Goal: Transaction & Acquisition: Purchase product/service

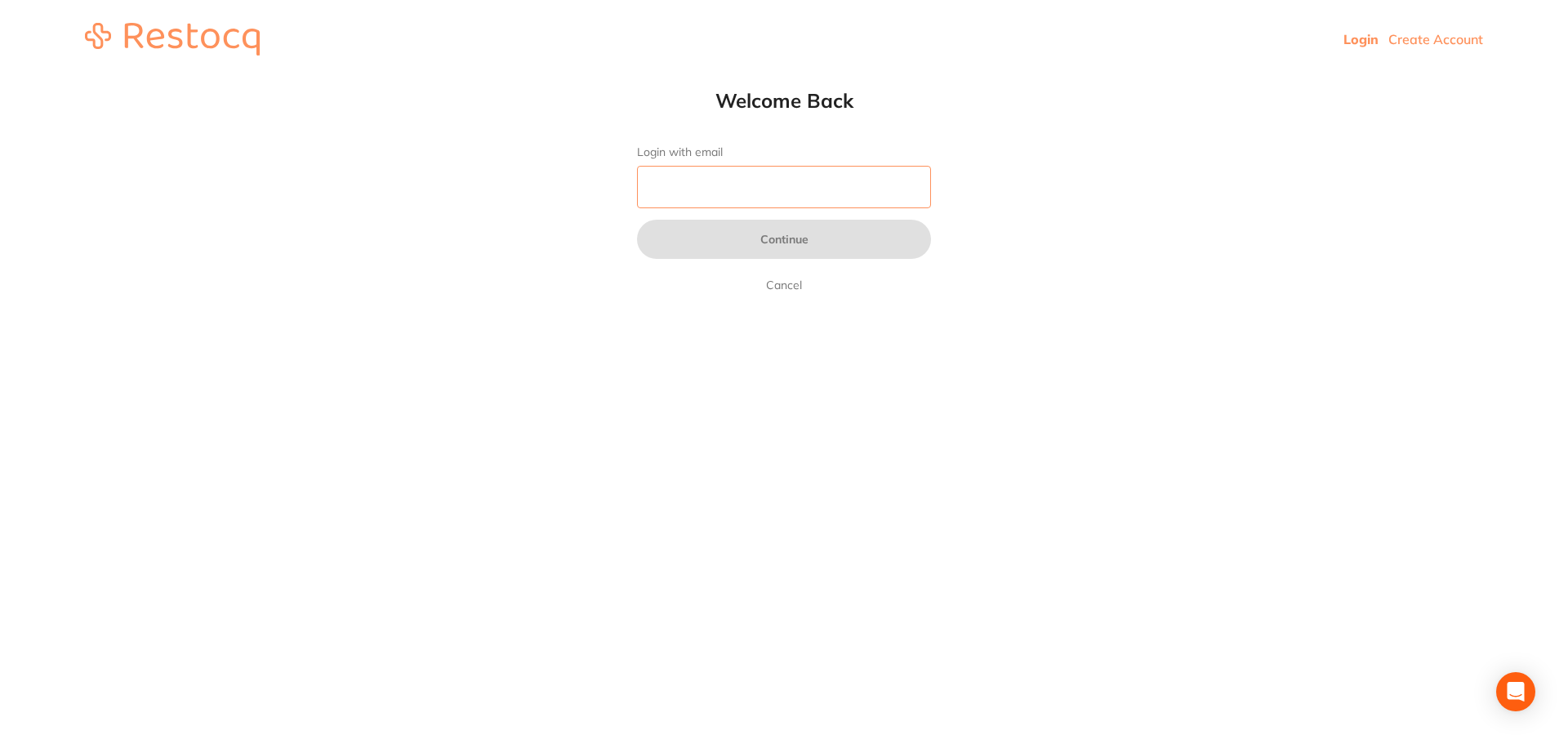
click at [747, 181] on input "Login with email" at bounding box center [784, 187] width 294 height 42
click at [730, 180] on input "Login with email" at bounding box center [784, 187] width 294 height 42
paste input "0ds24!@#"
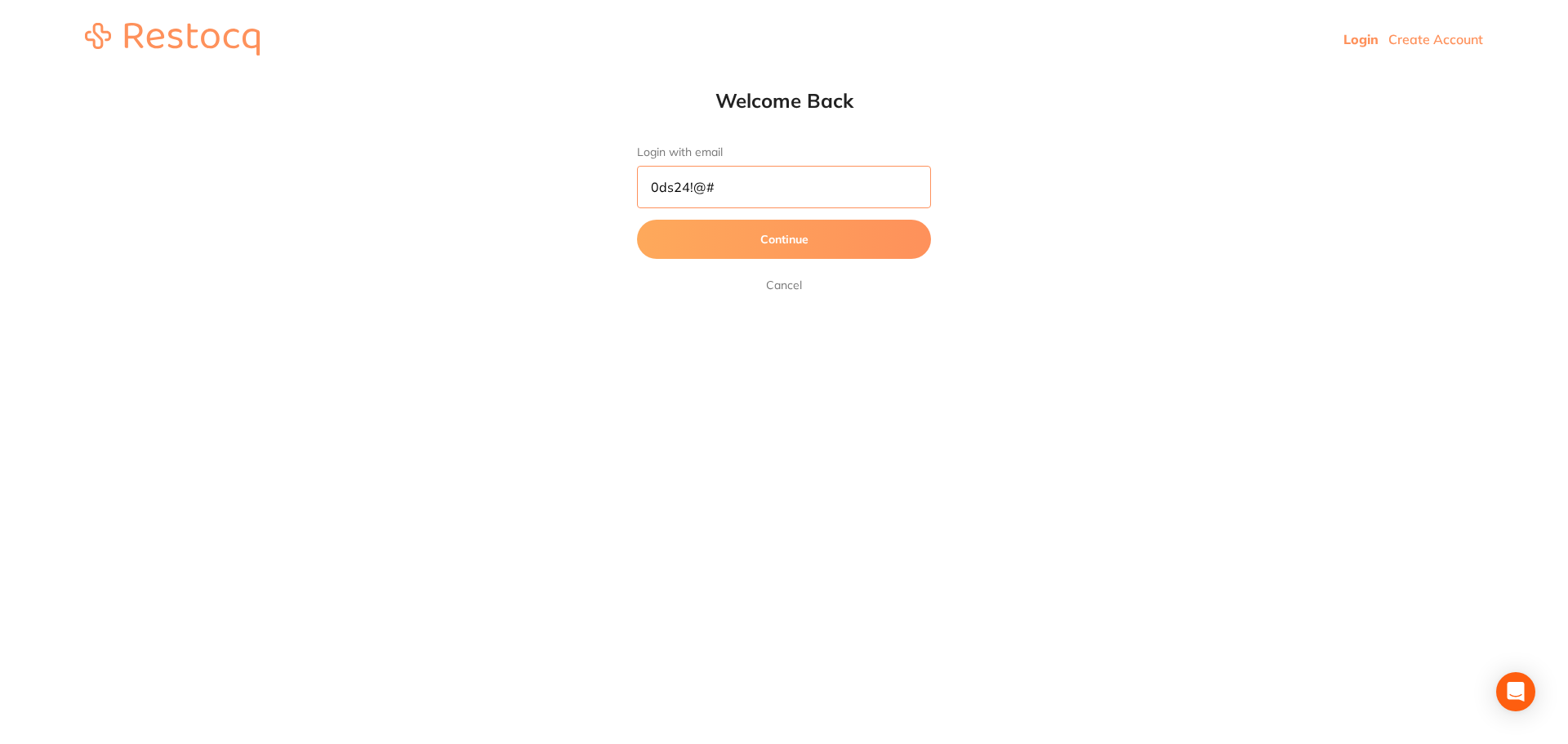
type input "0ds24!@#"
click at [765, 239] on button "Continue" at bounding box center [784, 239] width 294 height 39
click at [782, 187] on input "0ds24!@#" at bounding box center [784, 187] width 294 height 42
drag, startPoint x: 746, startPoint y: 182, endPoint x: 485, endPoint y: 182, distance: 261.0
click at [485, 78] on html "Login Create Account Welcome Back Login with email 0ds24!@# Continue Cancel Wel…" at bounding box center [784, 39] width 1568 height 78
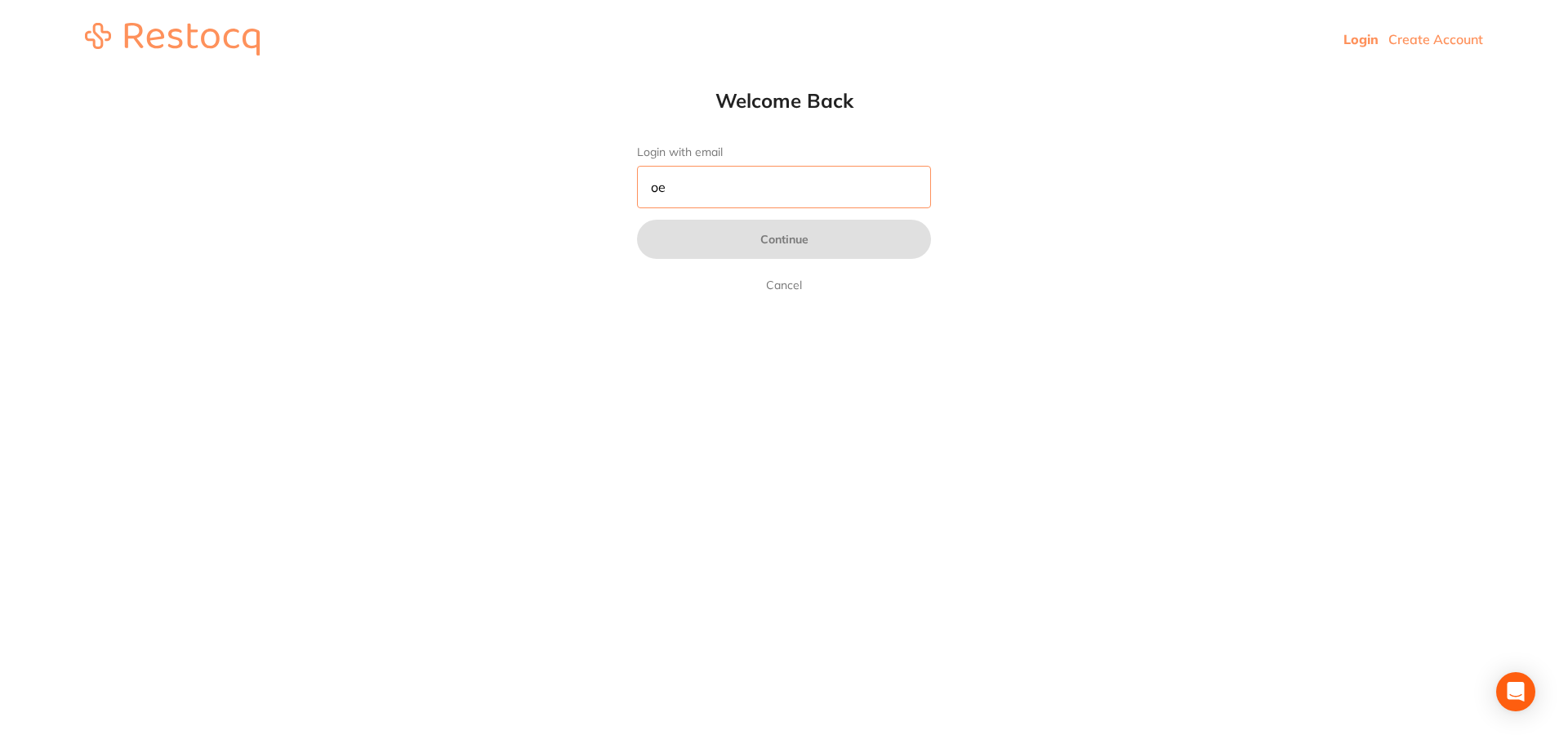
type input "o"
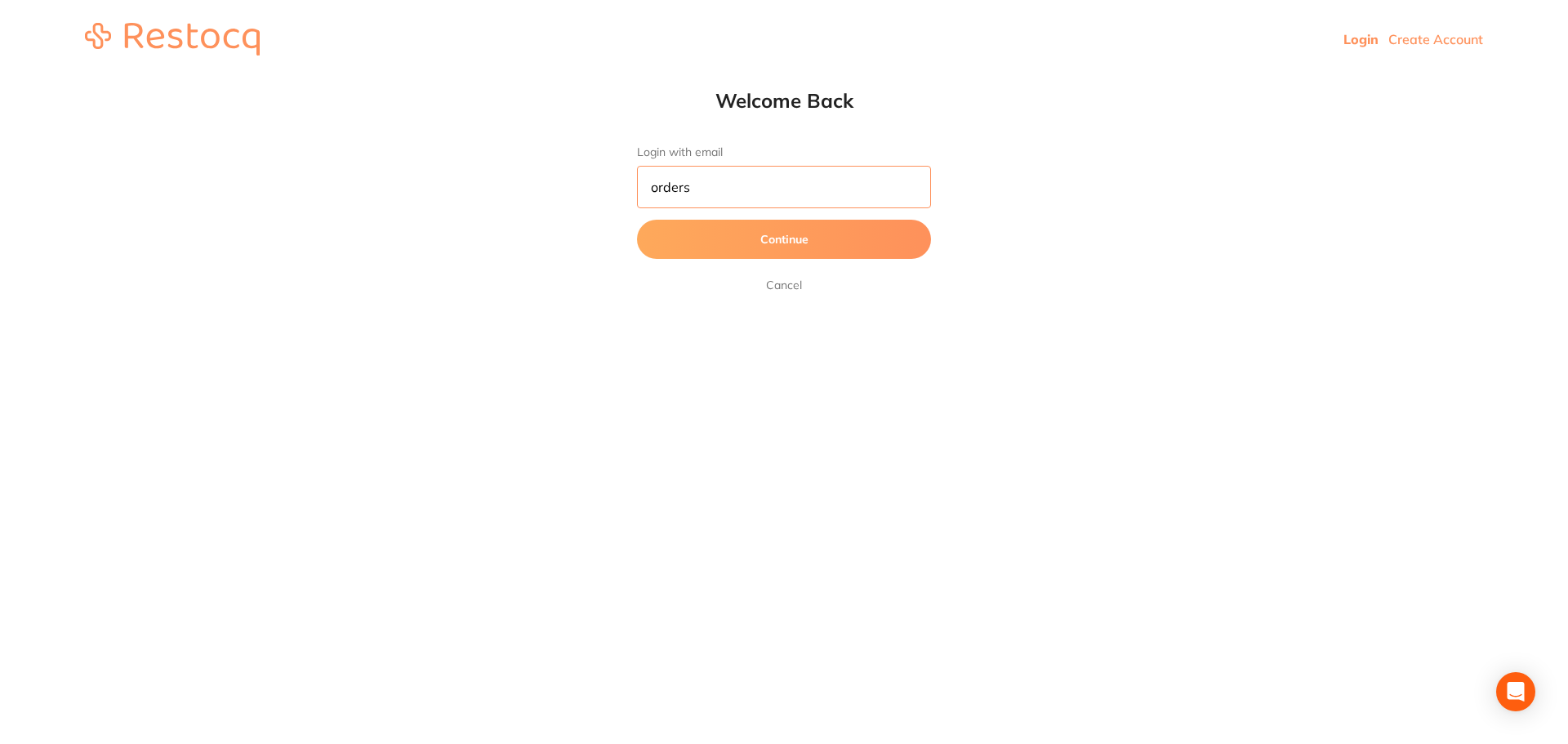
drag, startPoint x: 736, startPoint y: 188, endPoint x: 571, endPoint y: 164, distance: 166.7
click at [571, 78] on html "Login Create Account Welcome Back Login with email orders Continue Cancel Welco…" at bounding box center [784, 39] width 1568 height 78
paste input "@[DOMAIN_NAME] (pw: 0ds24!@#)"
drag, startPoint x: 821, startPoint y: 187, endPoint x: 947, endPoint y: 179, distance: 126.3
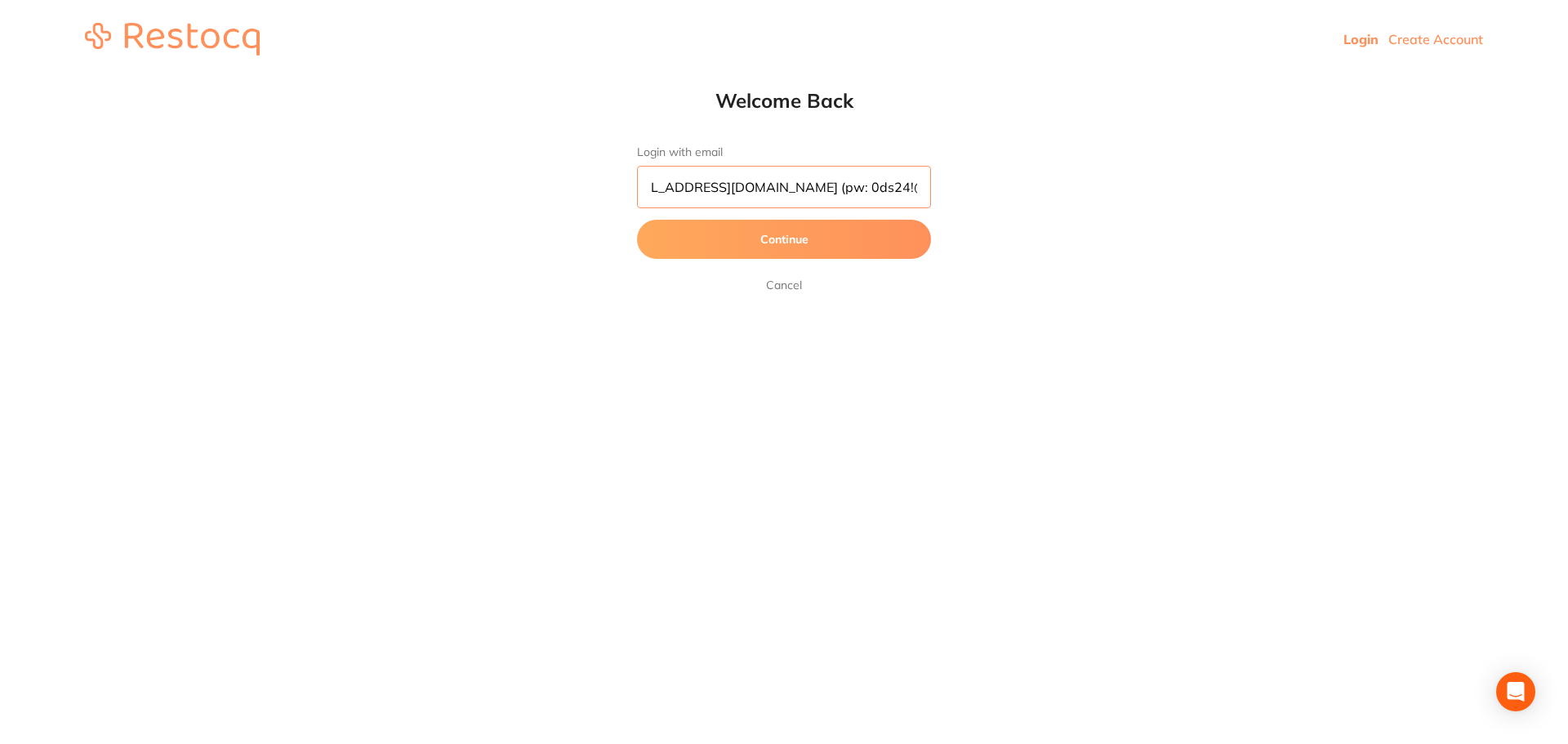
click at [947, 179] on div "Welcome Back Login with email [EMAIL_ADDRESS][DOMAIN_NAME] (pw: 0ds24!@#) Conti…" at bounding box center [784, 191] width 359 height 207
type input "[EMAIL_ADDRESS][DOMAIN_NAME]"
click at [793, 245] on button "Continue" at bounding box center [784, 239] width 294 height 39
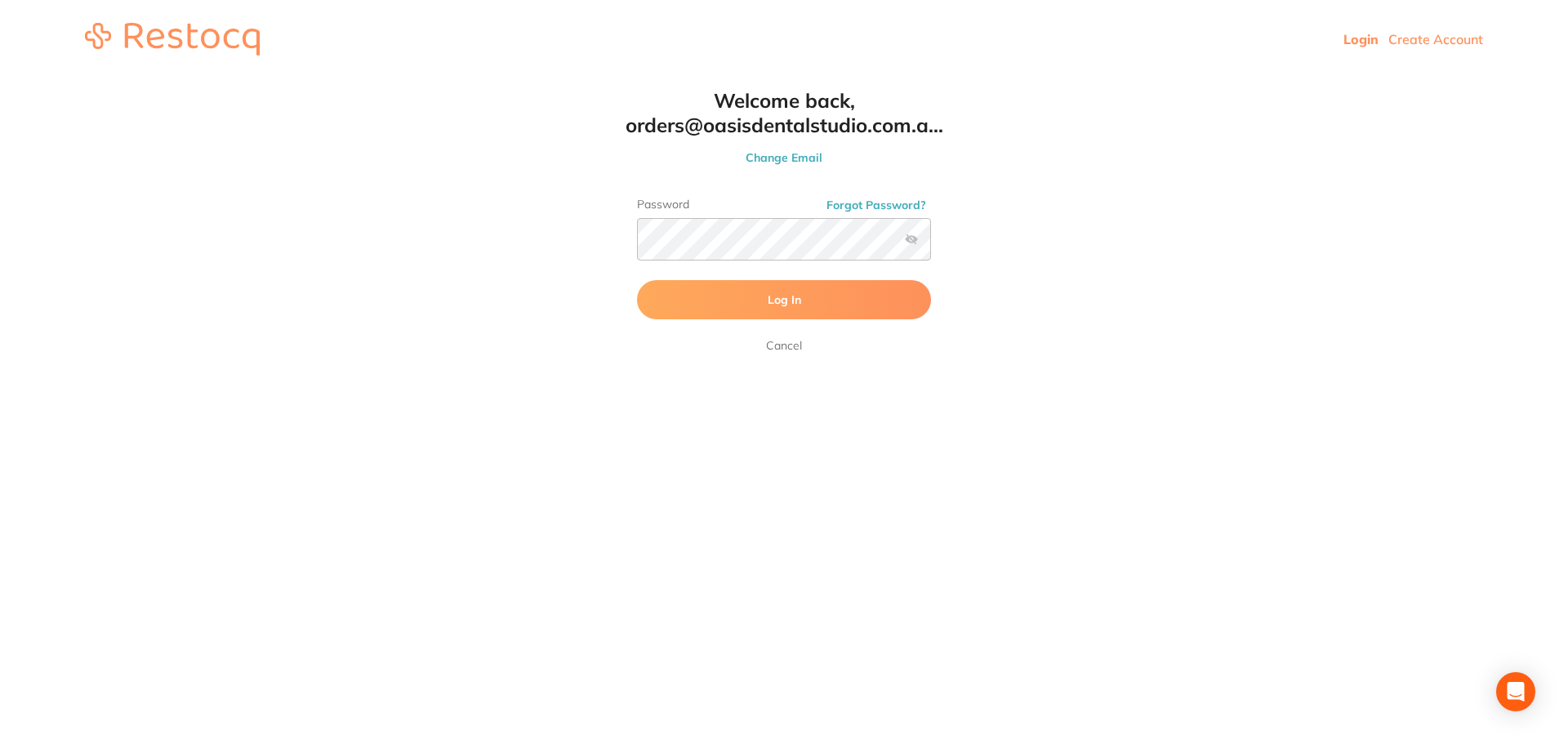
click at [850, 292] on button "Log In" at bounding box center [784, 299] width 294 height 39
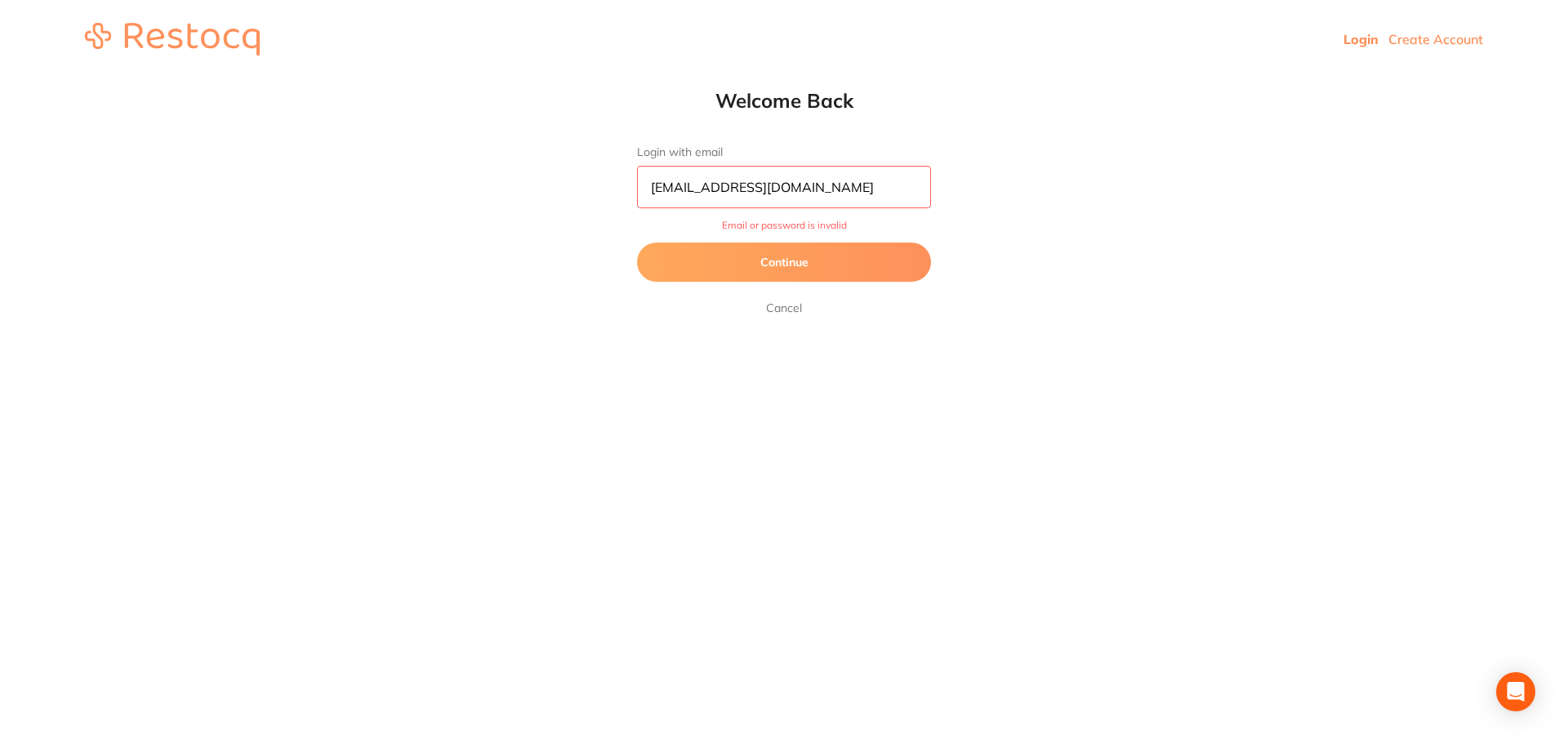
click at [806, 263] on button "Continue" at bounding box center [784, 262] width 294 height 39
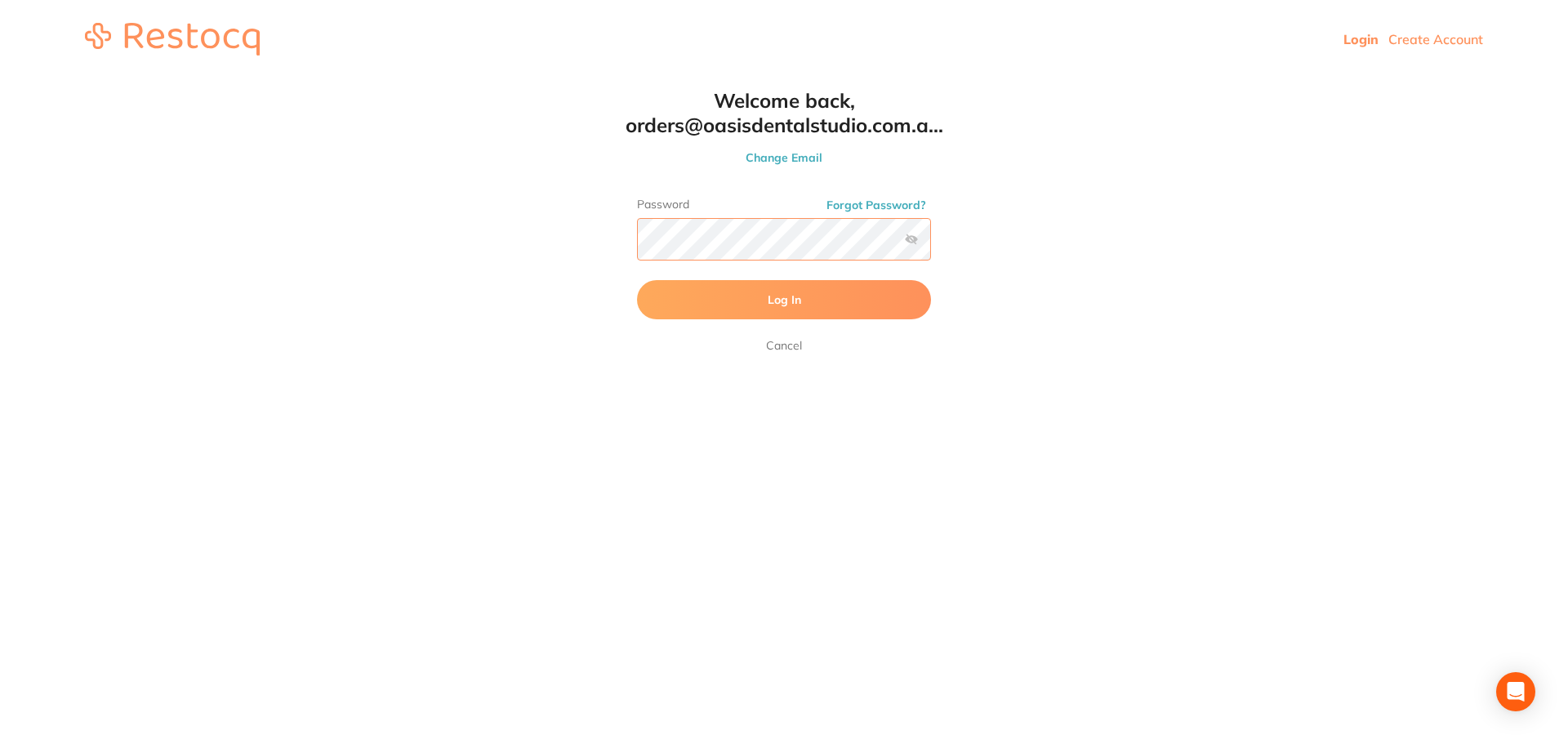
click at [333, 78] on html "Login Create Account Welcome Back Login with email [EMAIL_ADDRESS][DOMAIN_NAME]…" at bounding box center [784, 39] width 1568 height 78
click at [790, 296] on span "Log In" at bounding box center [784, 299] width 33 height 14
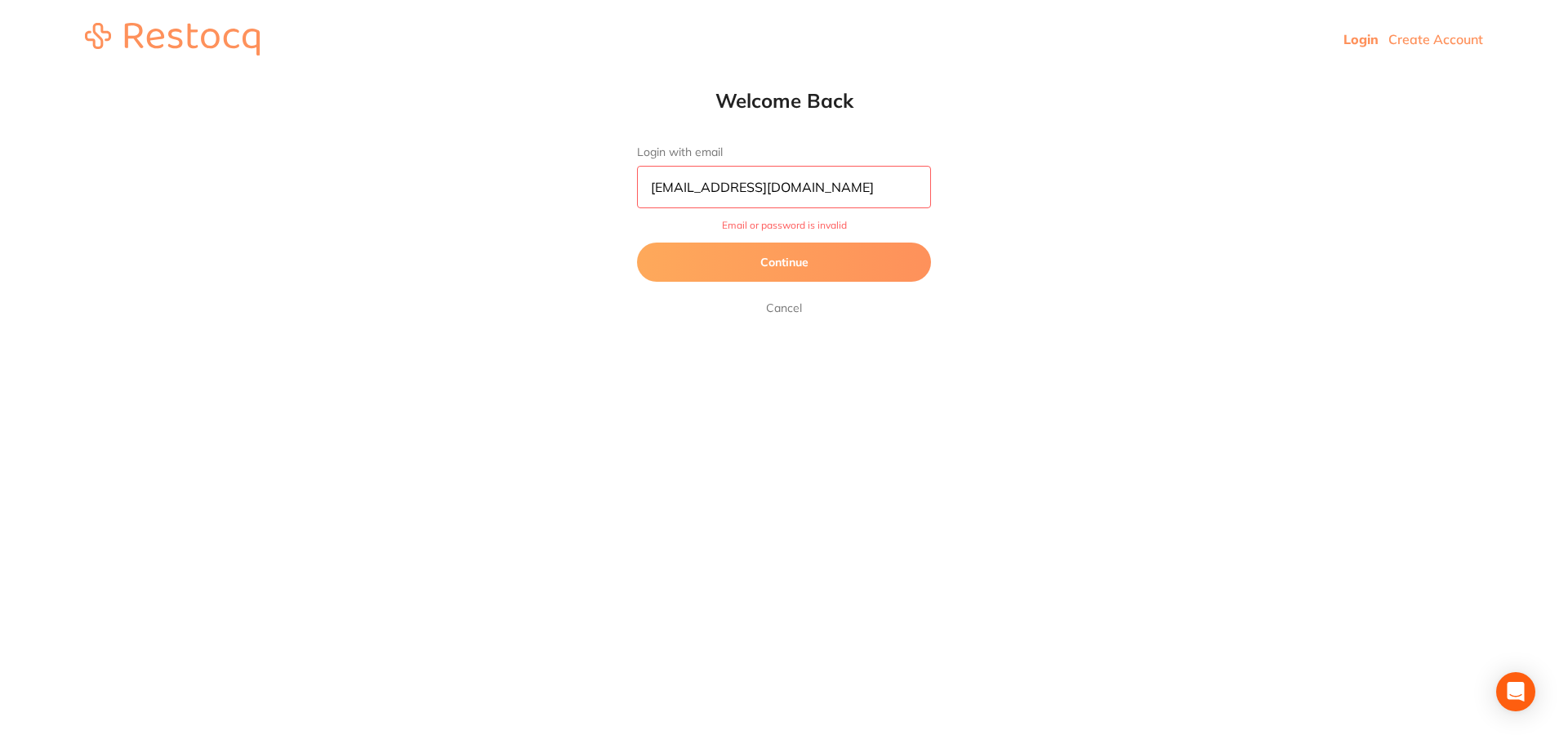
click at [834, 259] on button "Continue" at bounding box center [784, 262] width 294 height 39
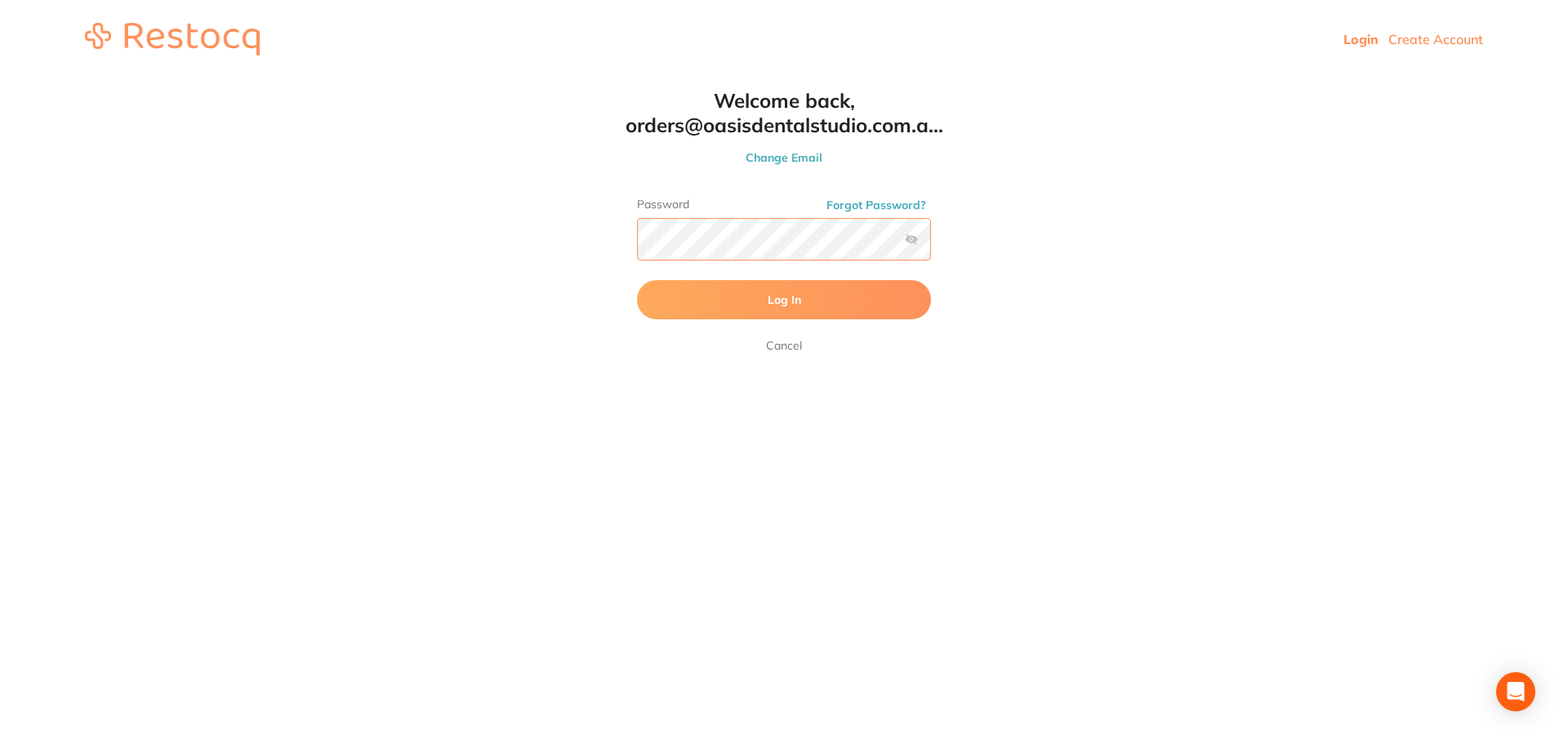
click at [337, 78] on html "Login Create Account Welcome Back Login with email [EMAIL_ADDRESS][DOMAIN_NAME]…" at bounding box center [784, 39] width 1568 height 78
click at [637, 280] on button "Log In" at bounding box center [784, 299] width 294 height 39
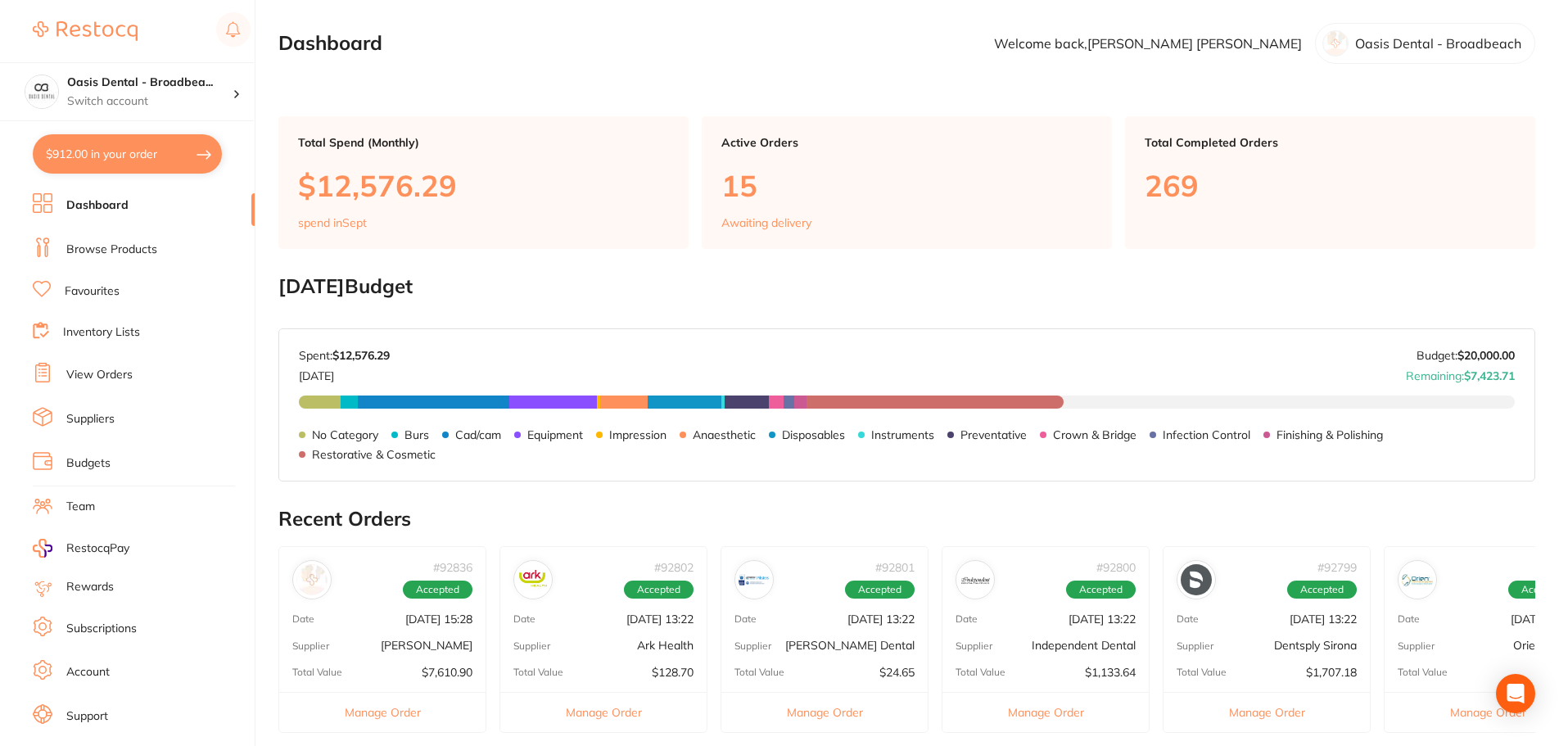
click at [177, 154] on button "$912.00 in your order" at bounding box center [127, 154] width 189 height 39
checkbox input "true"
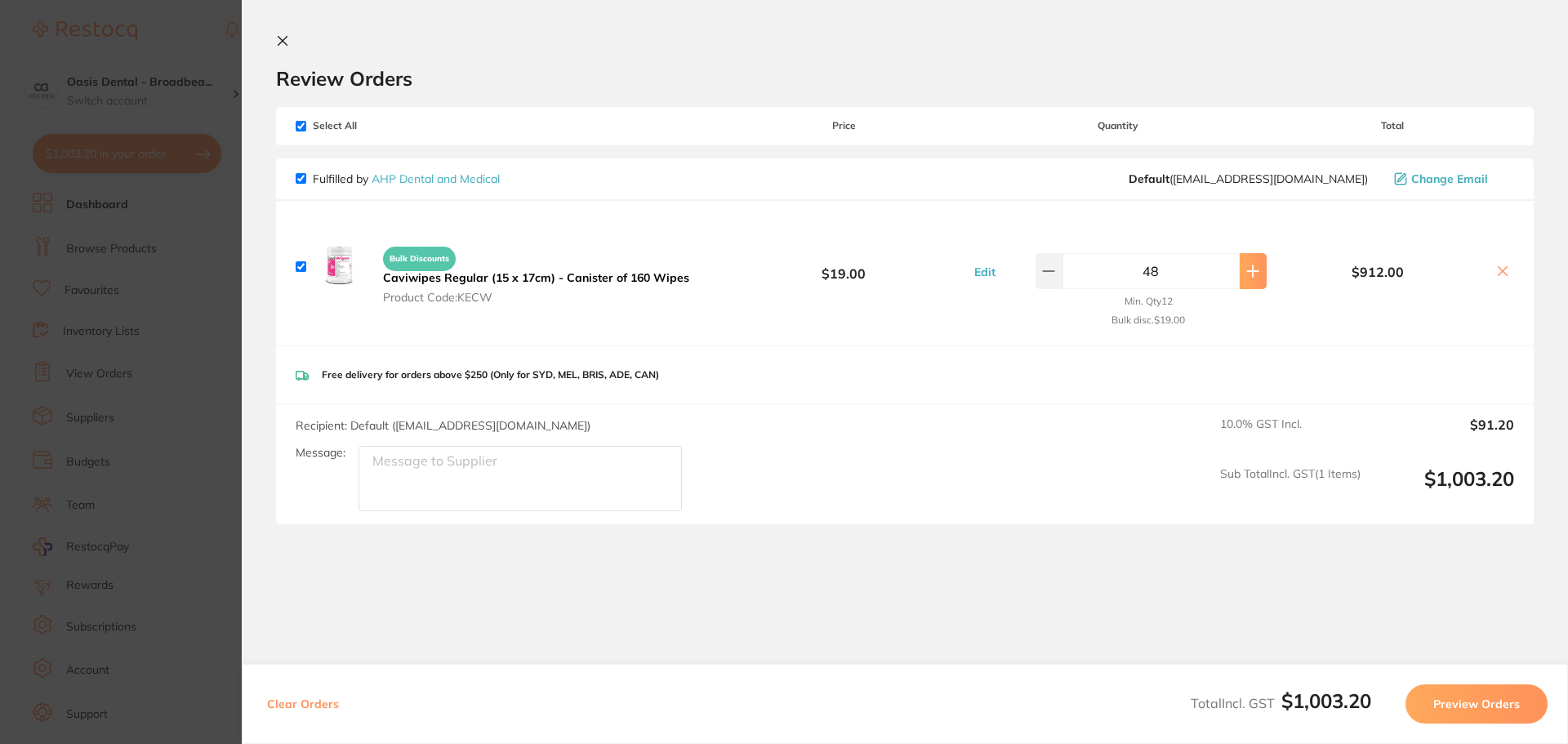
click at [1257, 275] on button at bounding box center [1253, 271] width 27 height 36
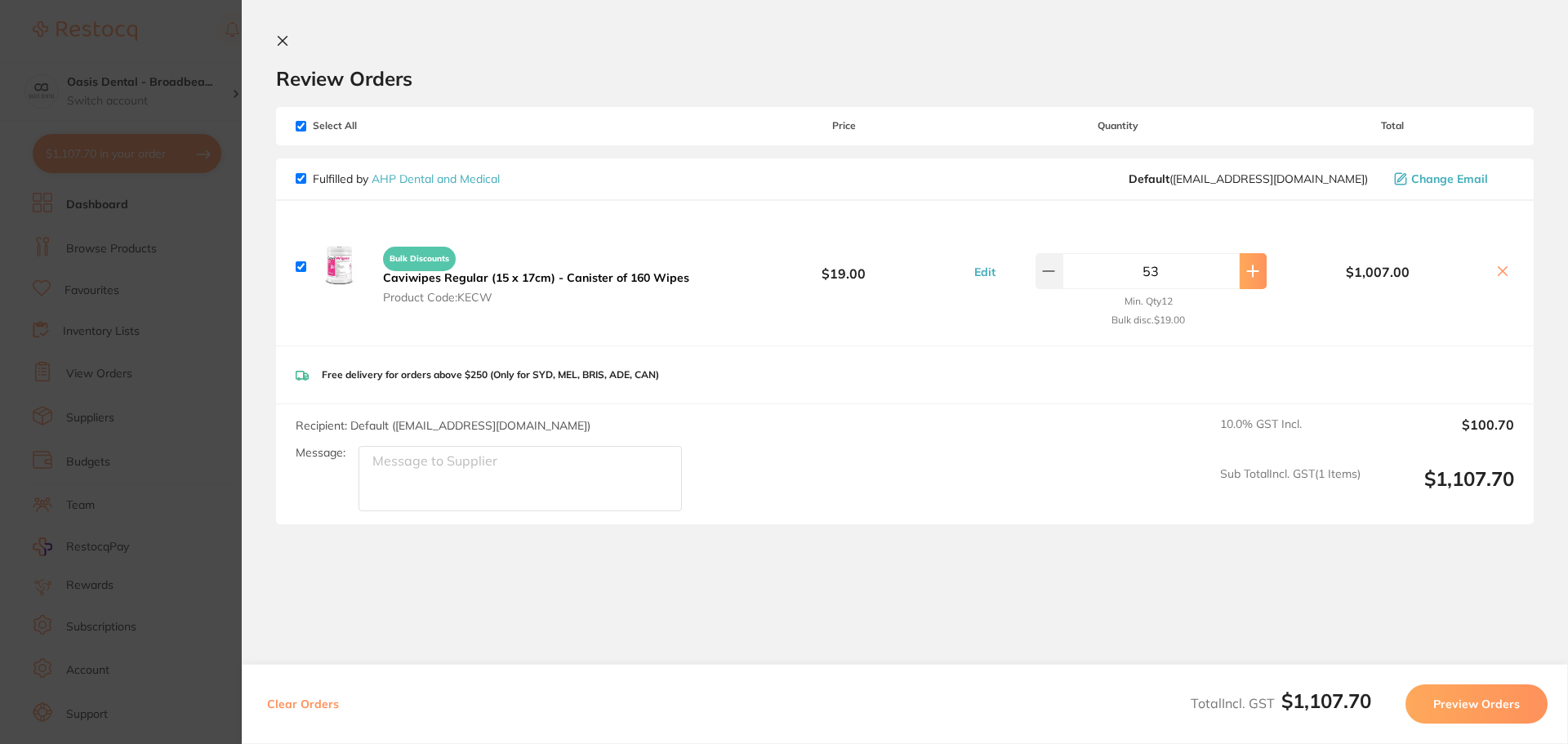
click at [1257, 275] on button at bounding box center [1253, 271] width 27 height 36
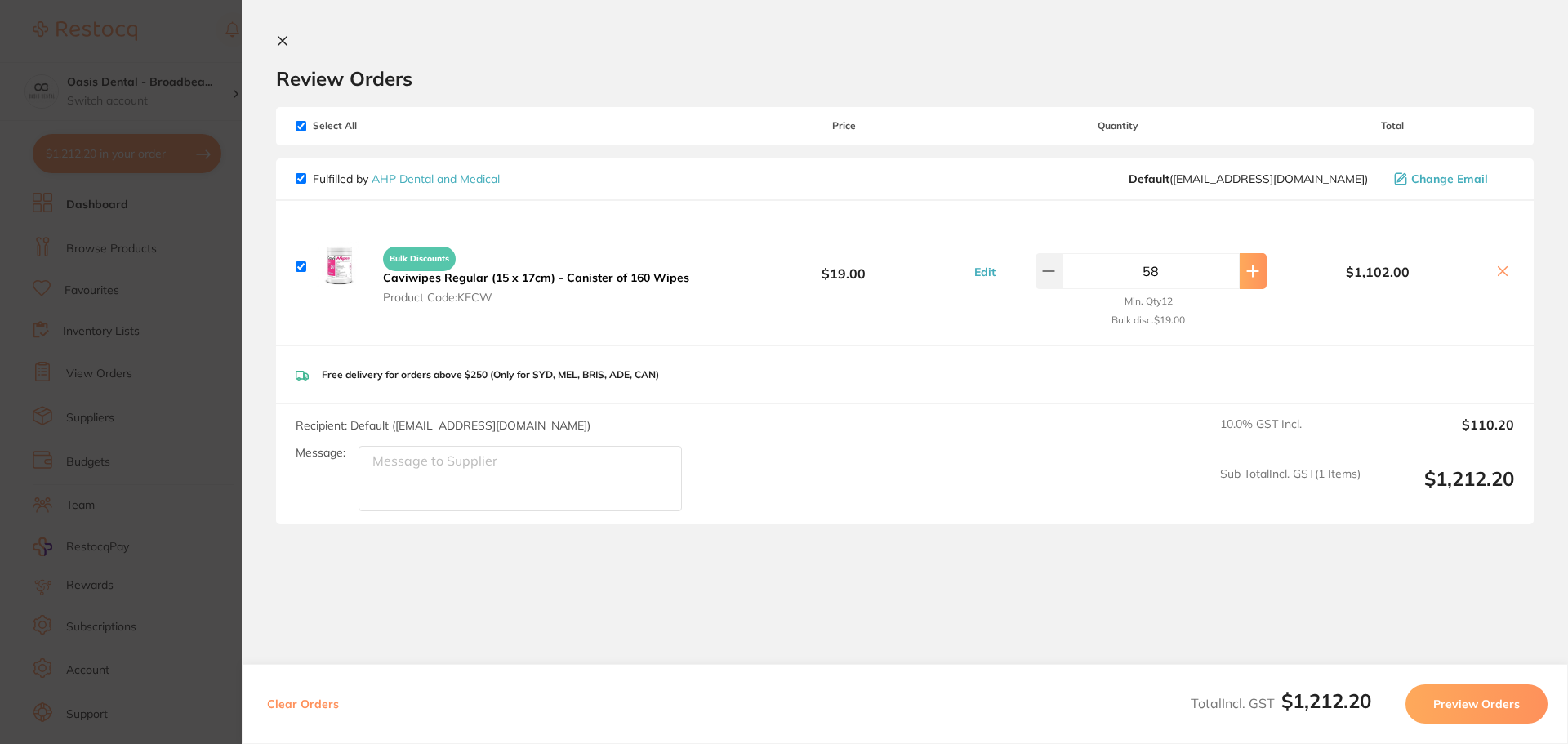
click at [1257, 275] on button at bounding box center [1253, 271] width 27 height 36
type input "60"
click at [279, 41] on icon at bounding box center [282, 41] width 13 height 13
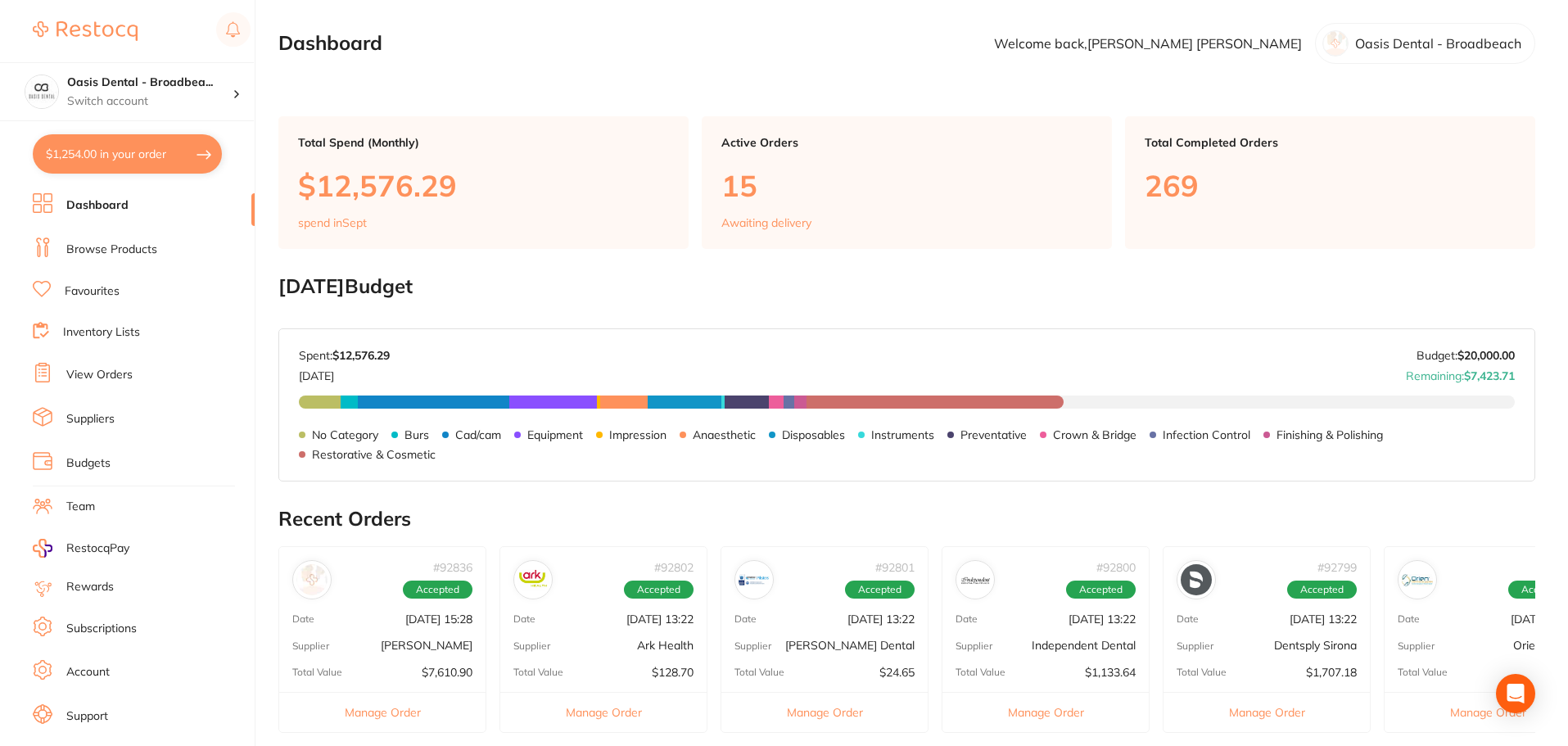
click at [149, 249] on link "Browse Products" at bounding box center [111, 250] width 91 height 16
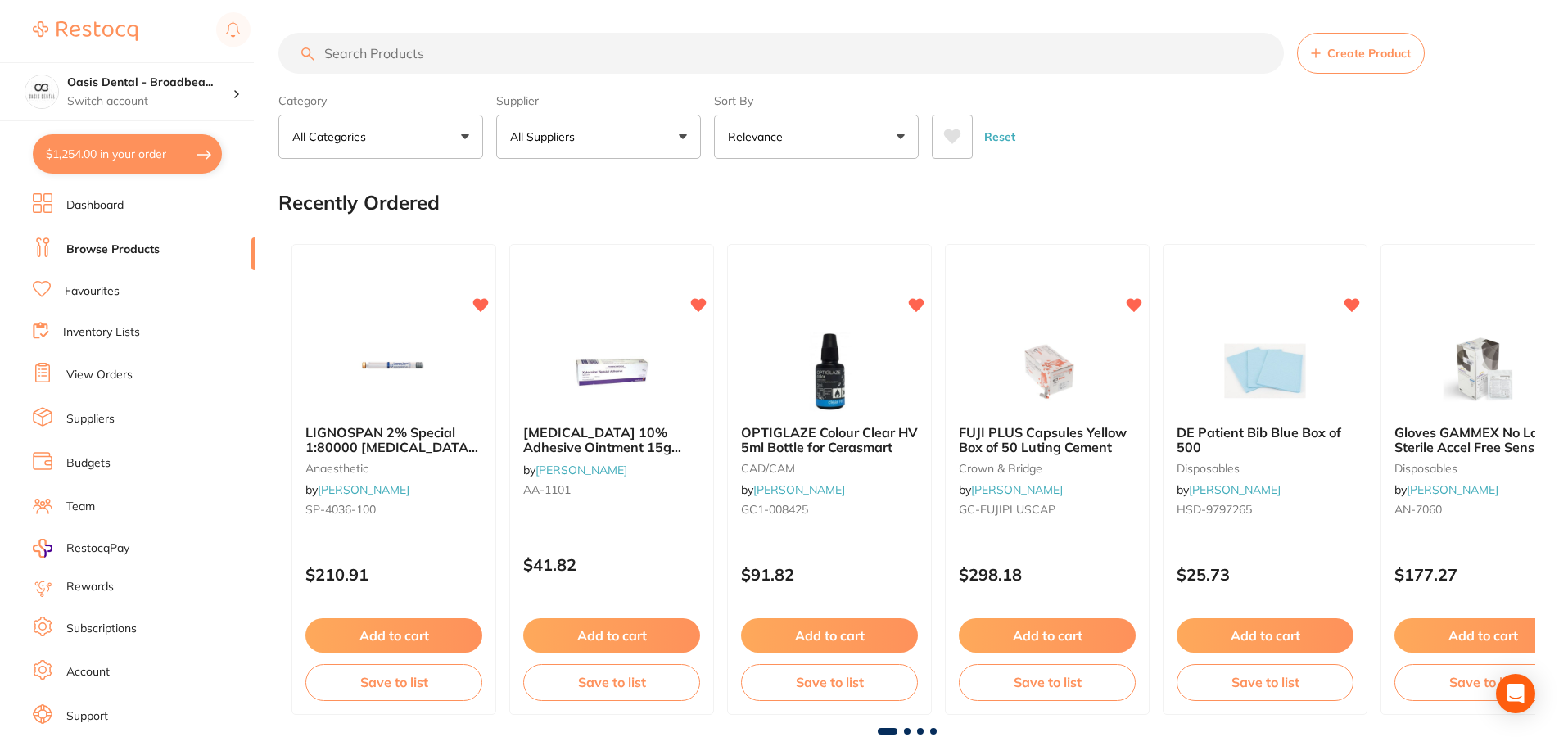
click at [330, 66] on input "search" at bounding box center [781, 52] width 1006 height 41
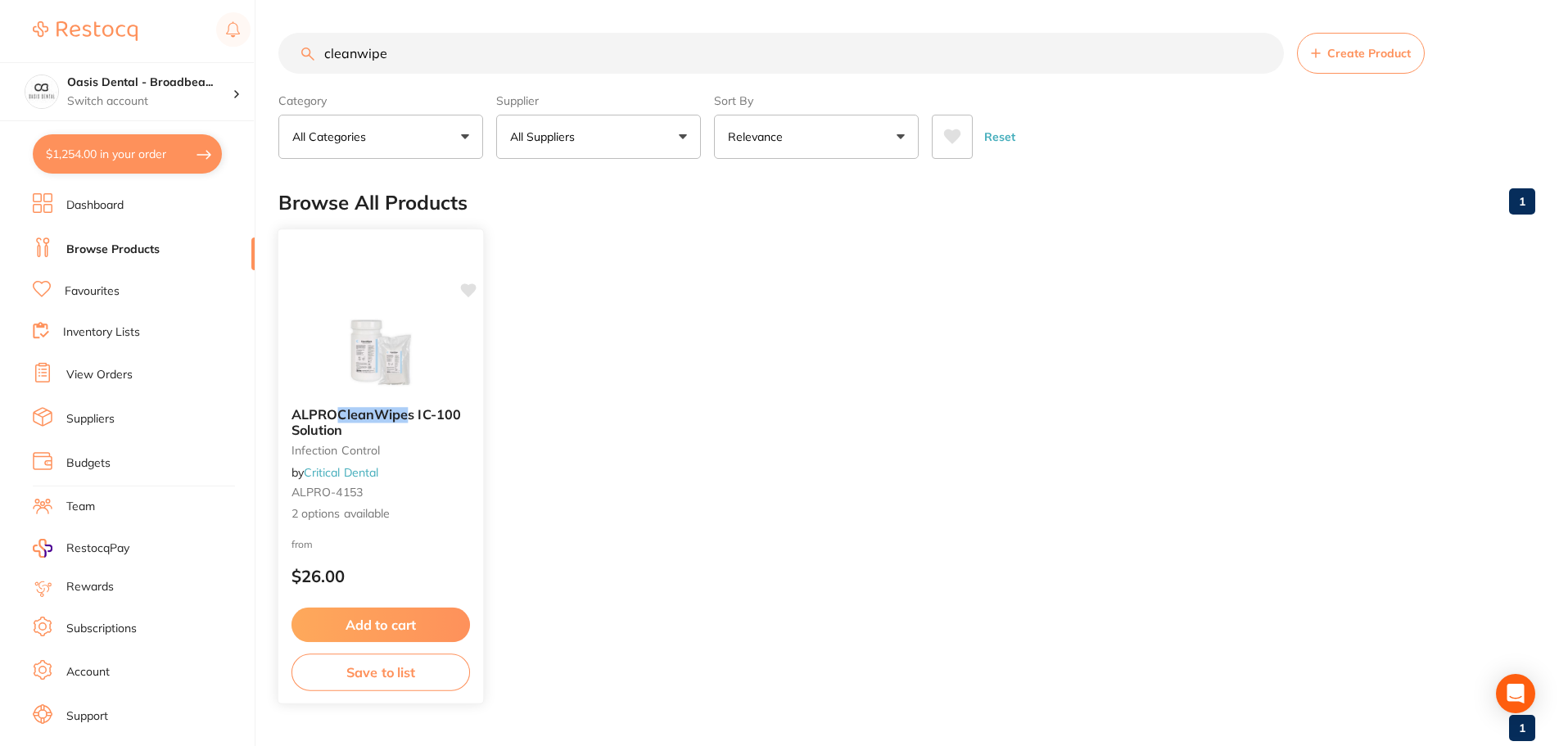
type input "cleanwipe"
click at [401, 622] on button "Add to cart" at bounding box center [380, 625] width 178 height 35
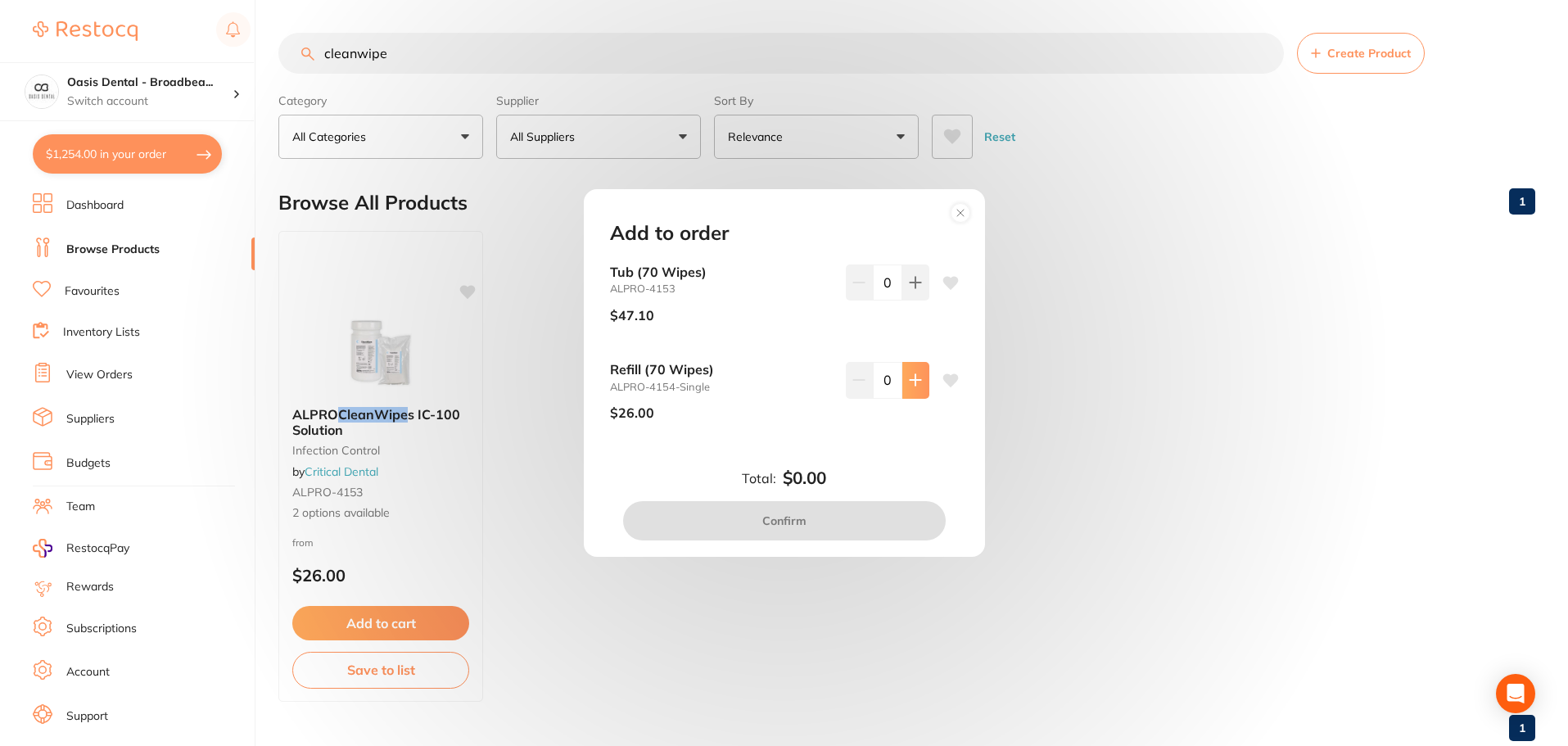
click at [909, 382] on icon at bounding box center [915, 380] width 13 height 13
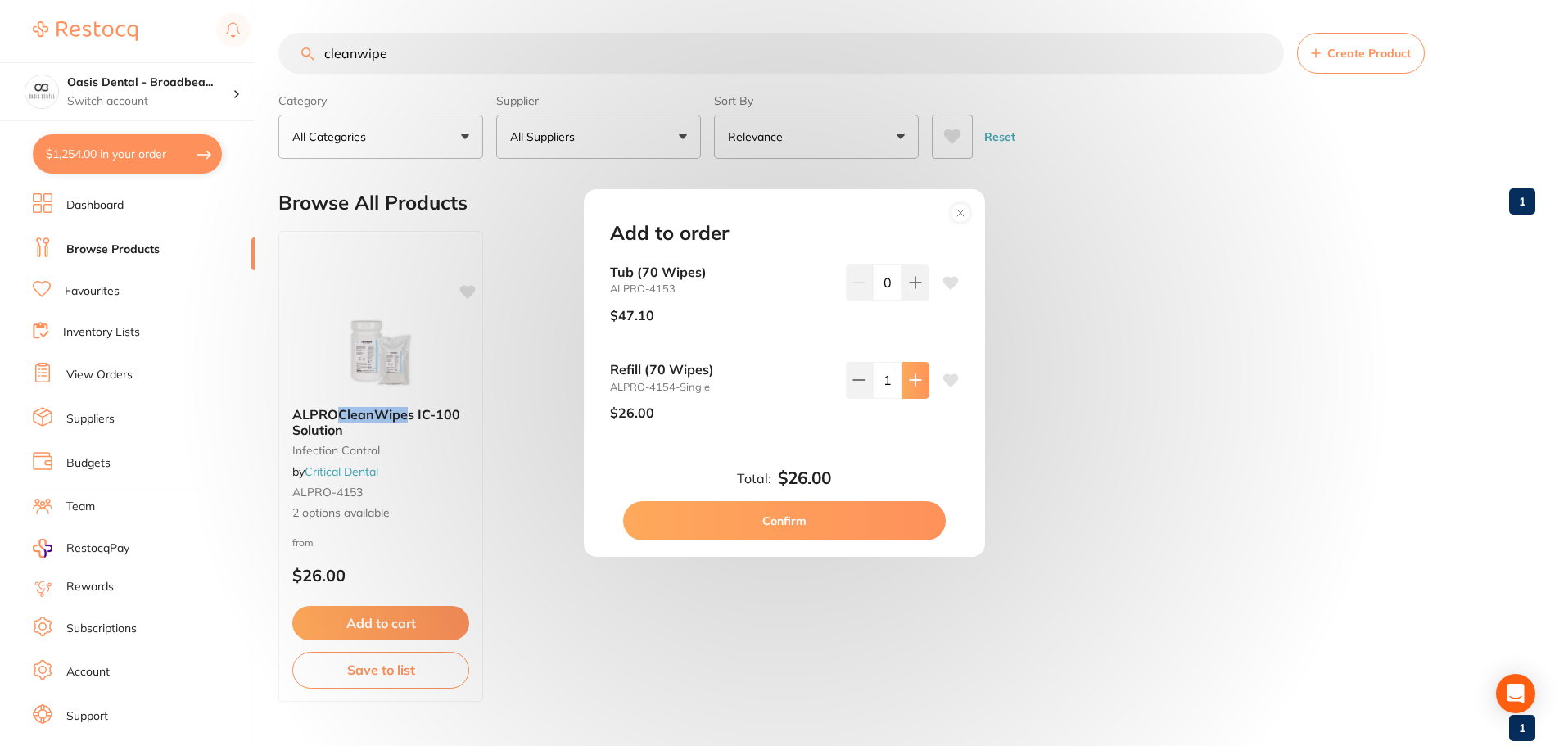
click at [909, 382] on icon at bounding box center [915, 380] width 13 height 13
click at [910, 382] on icon at bounding box center [915, 380] width 13 height 13
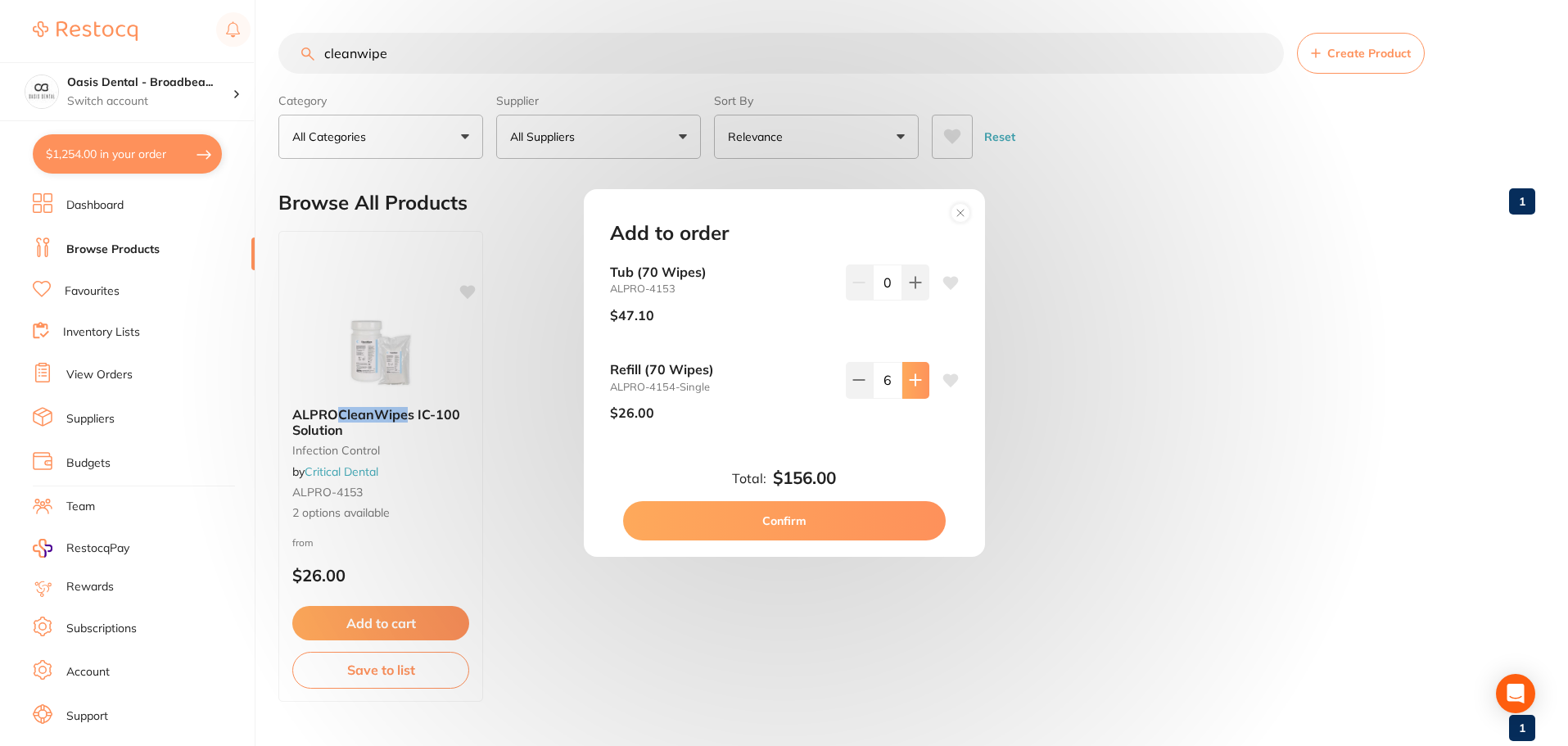
click at [910, 382] on icon at bounding box center [915, 380] width 13 height 13
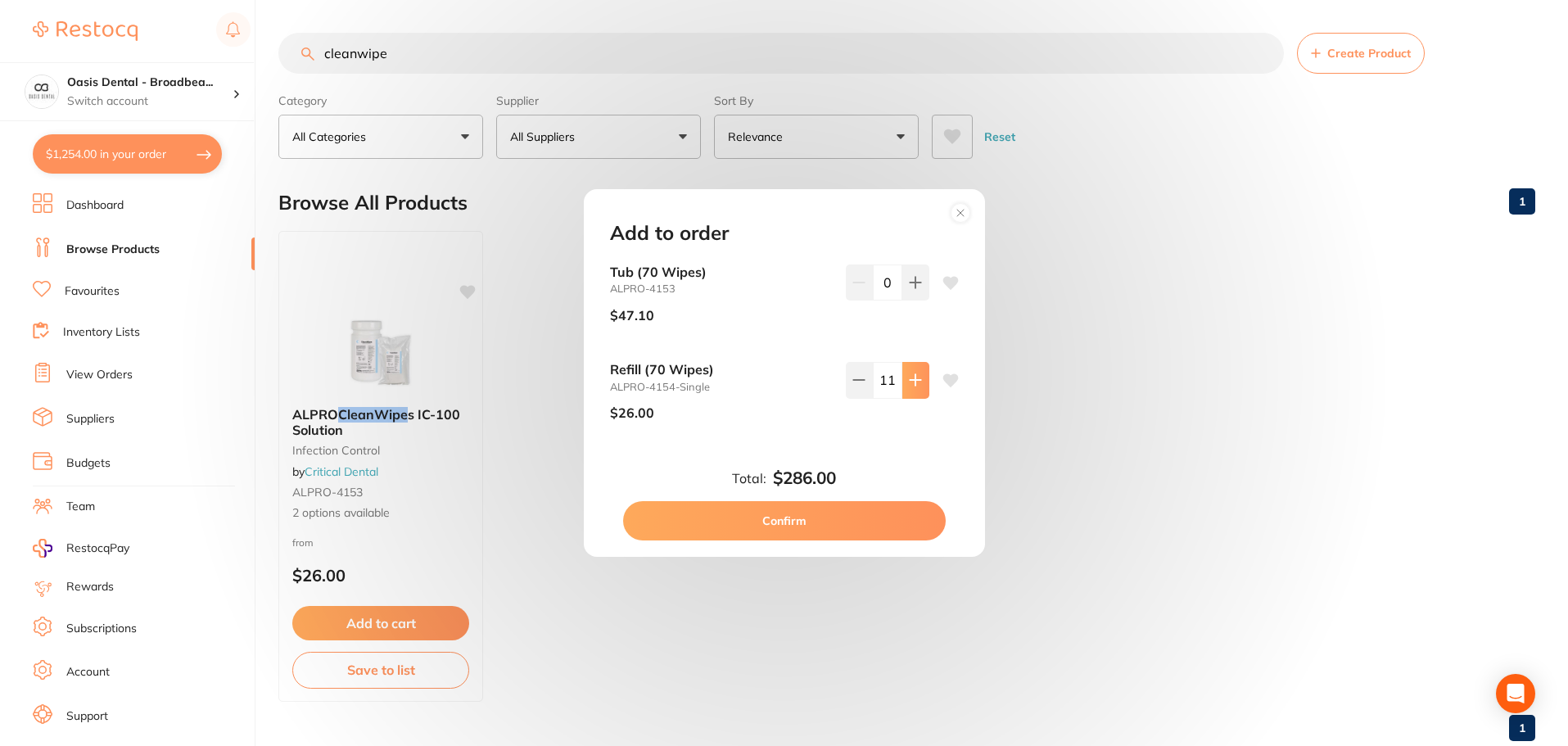
click at [910, 381] on icon at bounding box center [915, 381] width 11 height 11
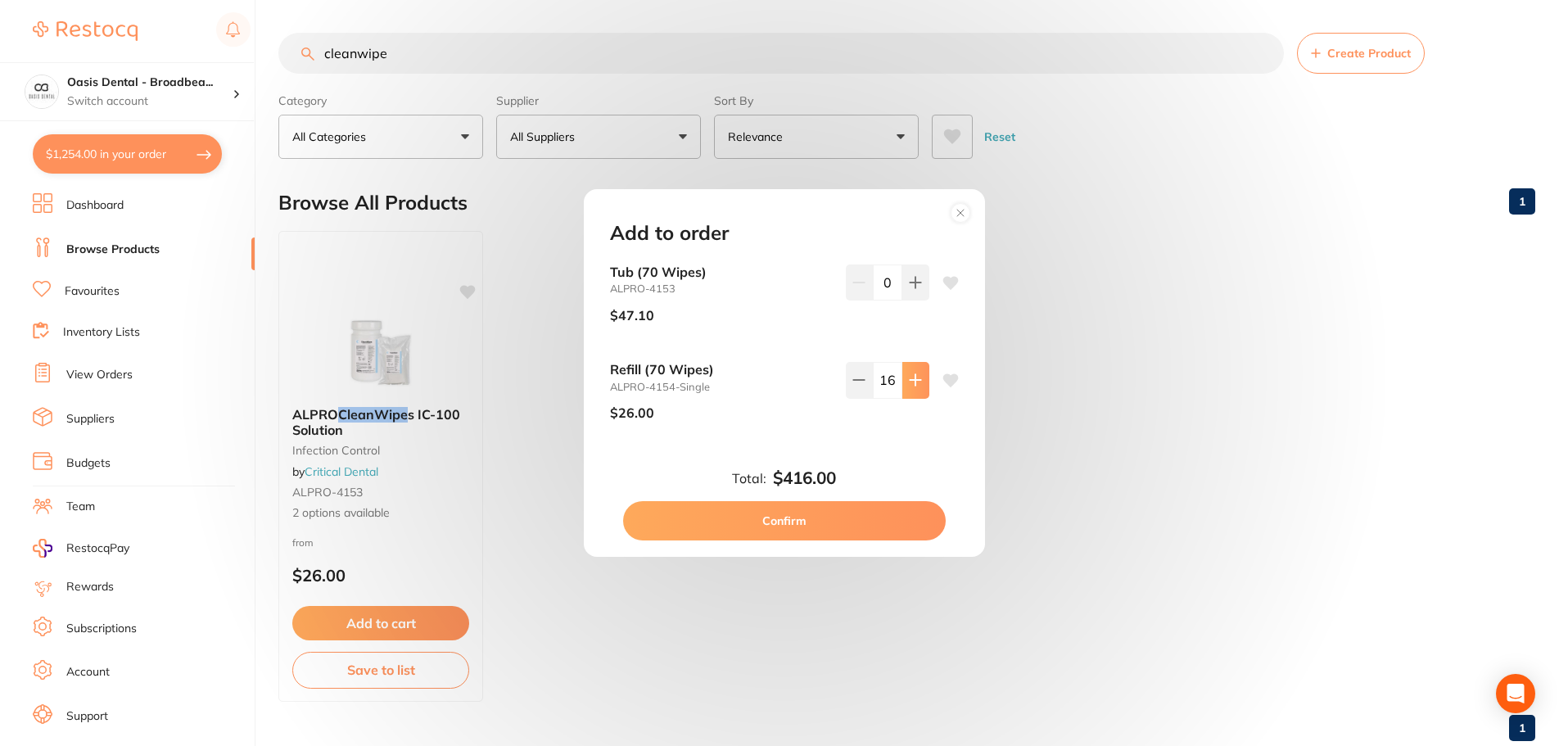
click at [910, 381] on icon at bounding box center [915, 381] width 11 height 11
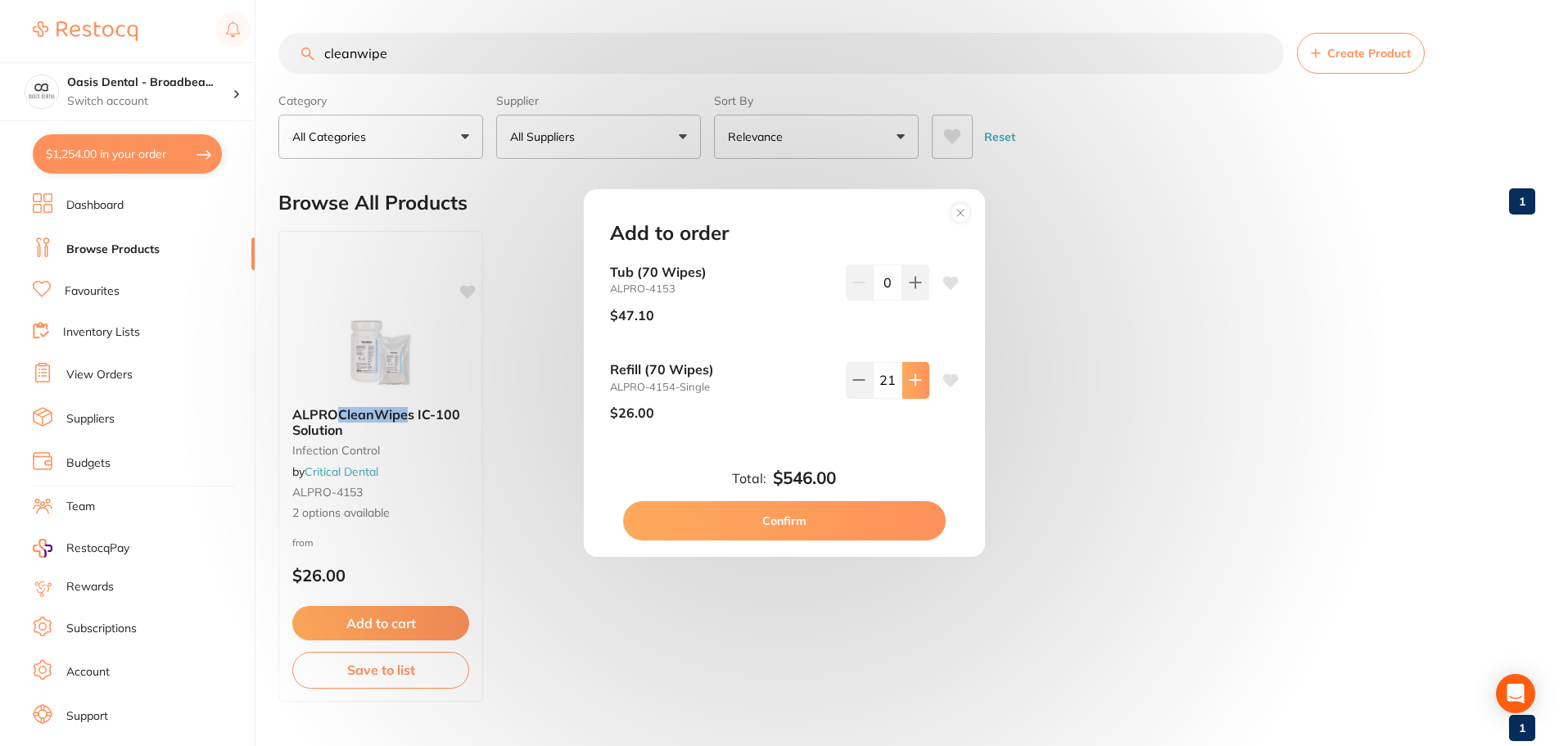
click at [910, 381] on icon at bounding box center [915, 381] width 11 height 11
click at [911, 381] on icon at bounding box center [915, 381] width 11 height 11
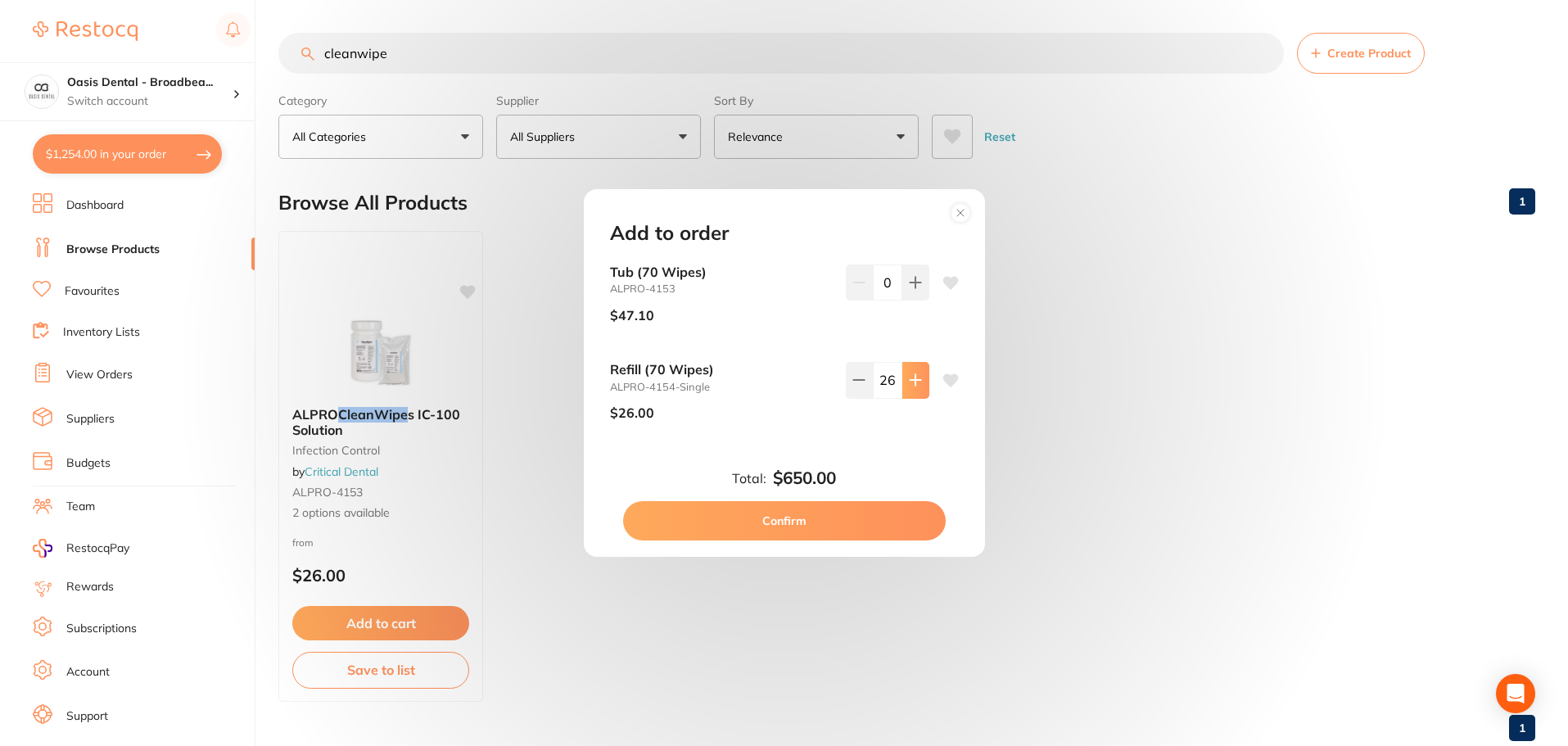
click at [911, 381] on icon at bounding box center [915, 381] width 11 height 11
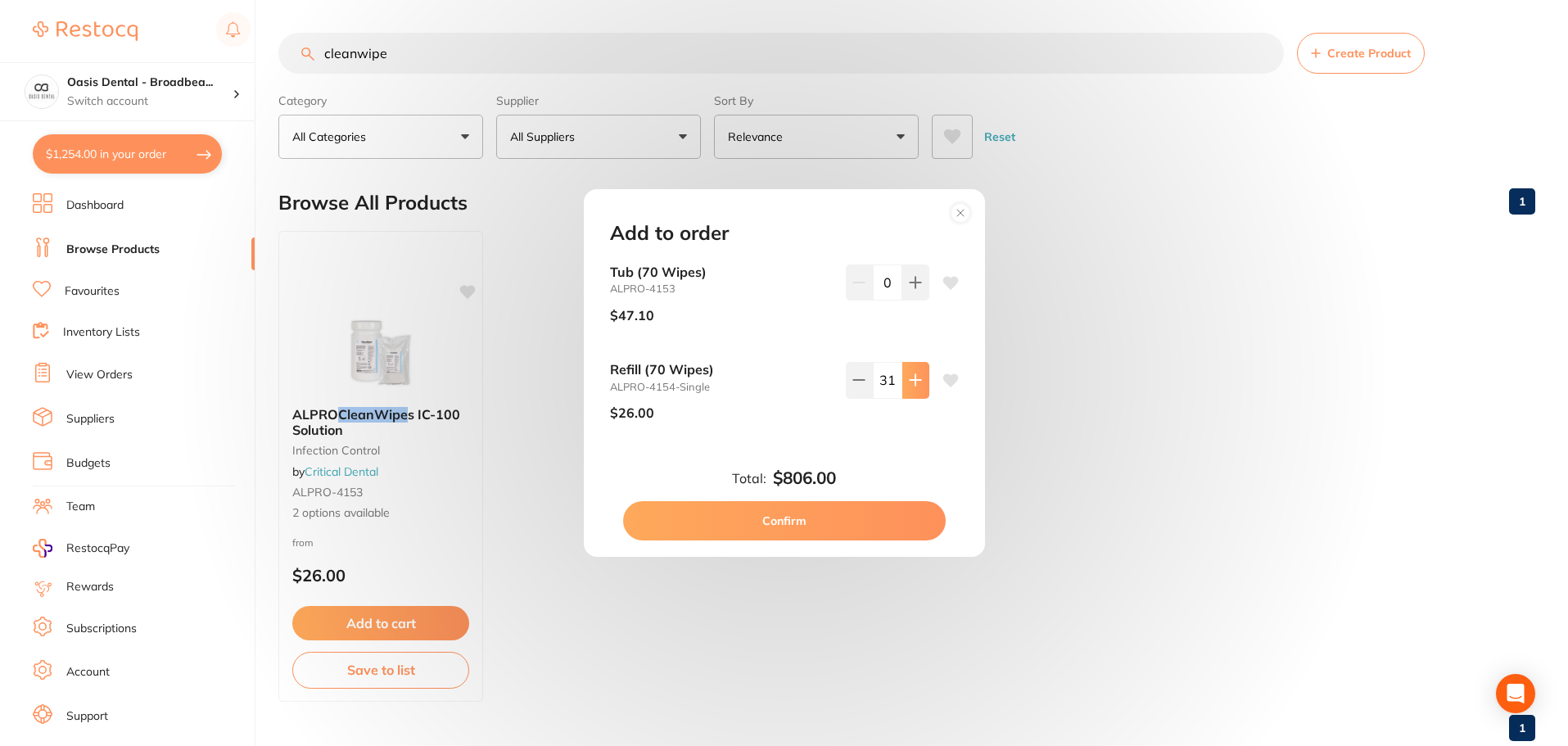
click at [911, 381] on icon at bounding box center [915, 381] width 11 height 11
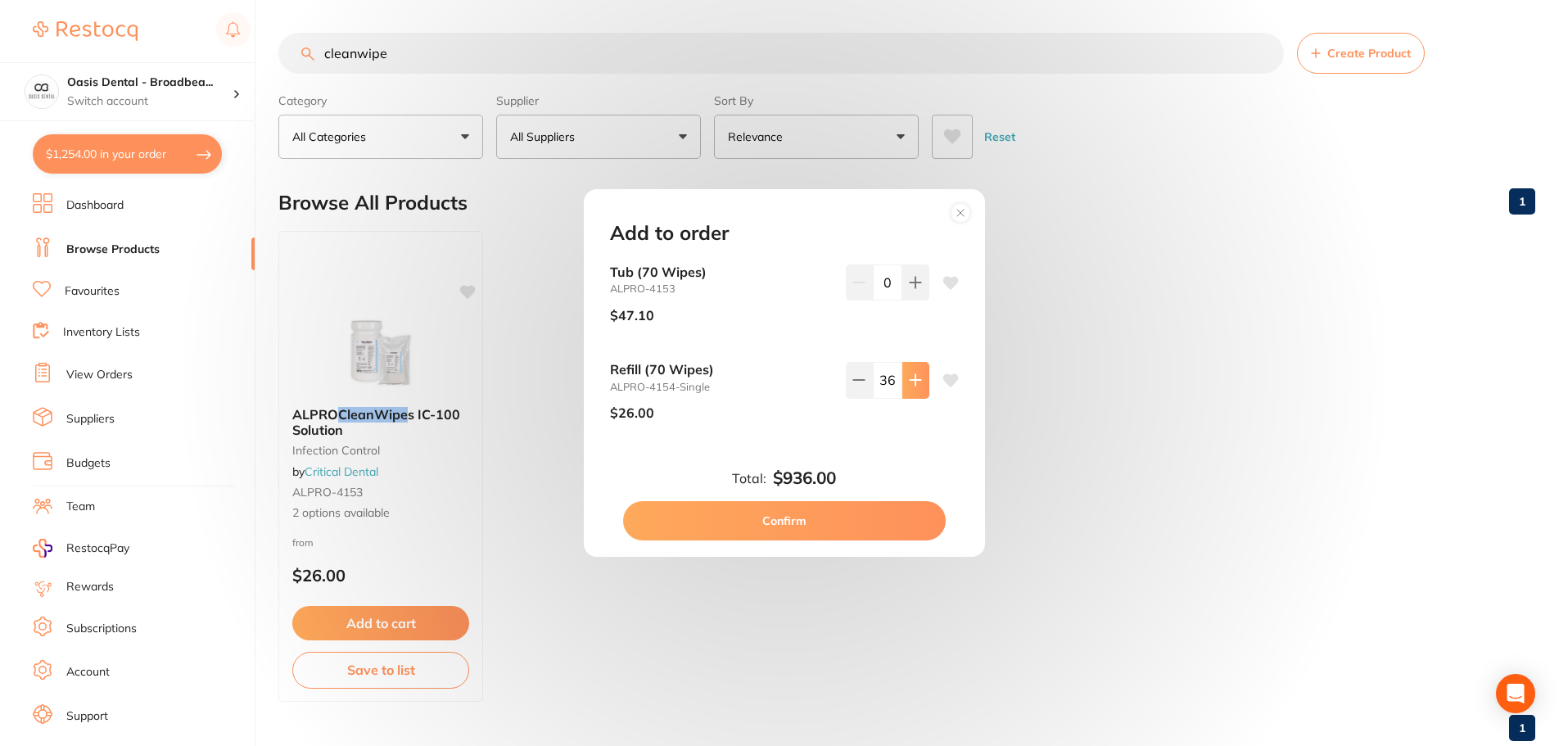
click at [911, 381] on icon at bounding box center [915, 381] width 11 height 11
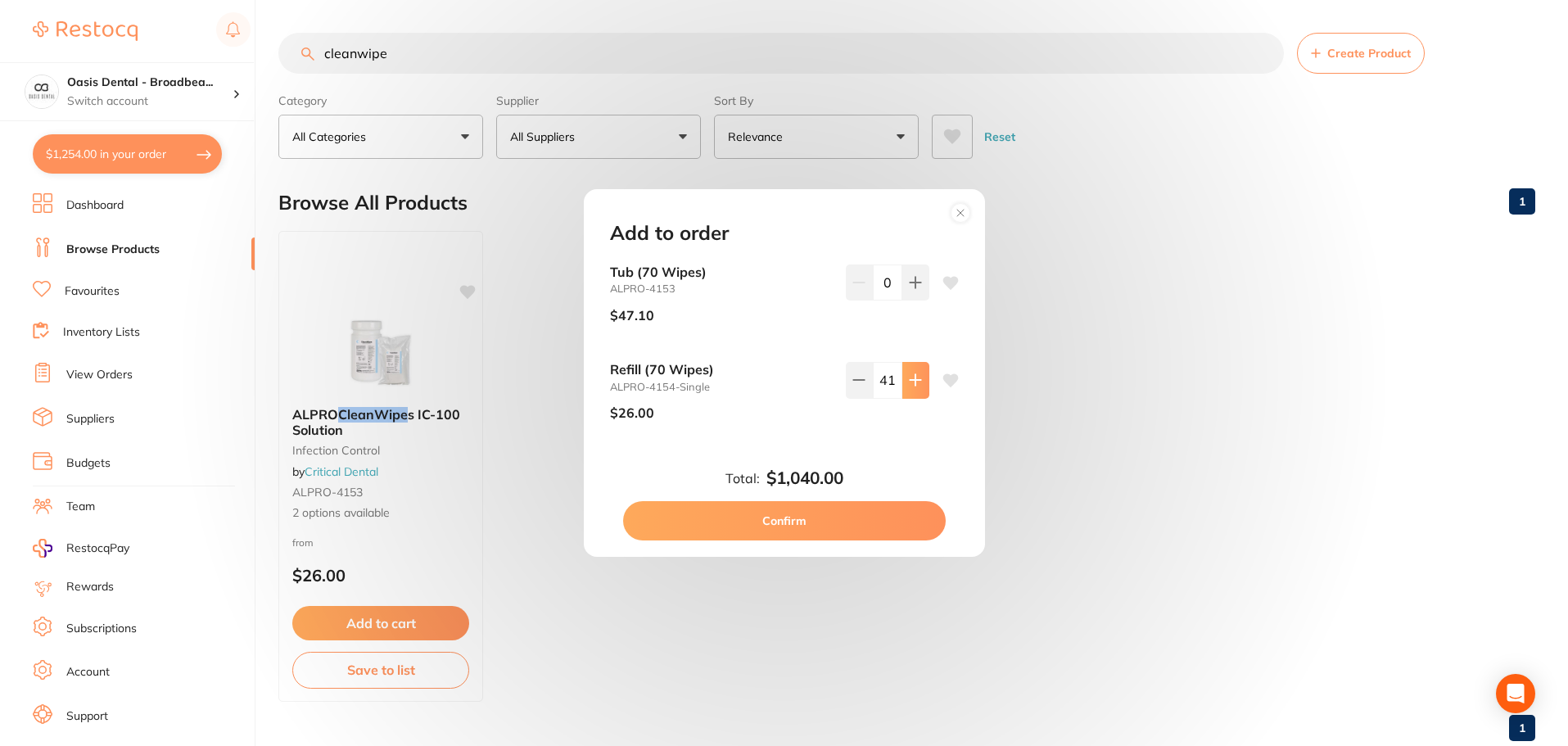
click at [911, 381] on icon at bounding box center [915, 381] width 11 height 11
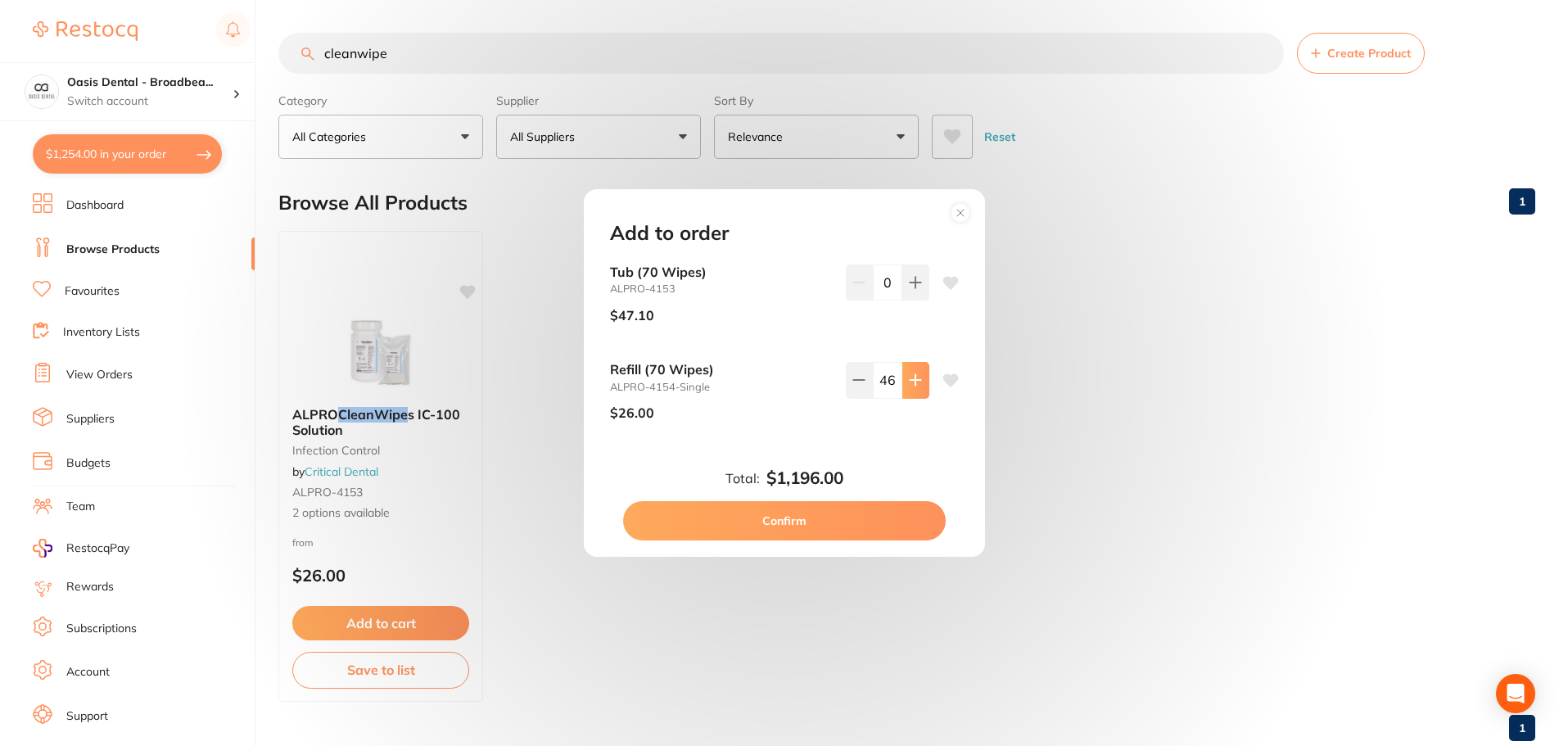
click at [911, 381] on icon at bounding box center [915, 381] width 11 height 11
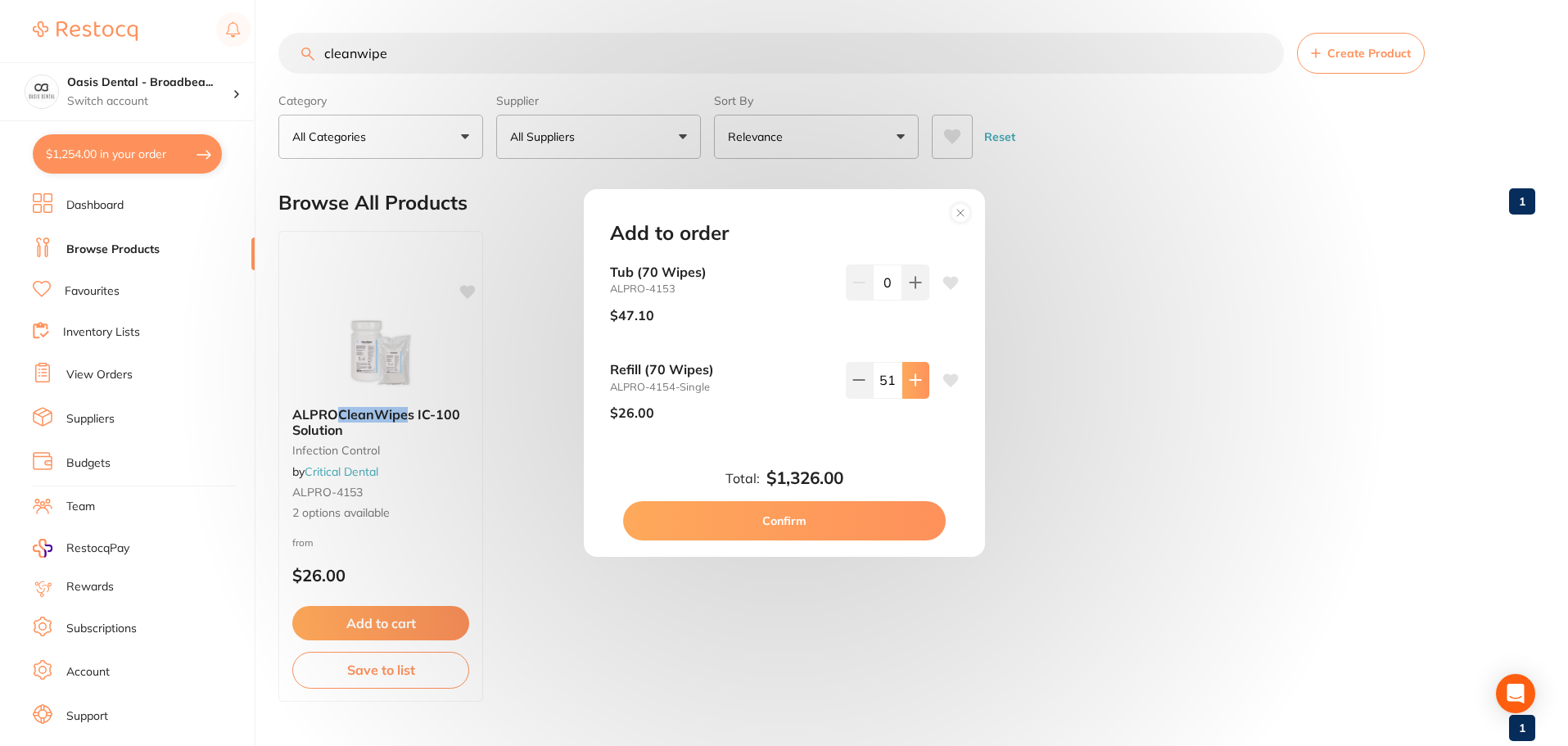
click at [911, 381] on icon at bounding box center [915, 381] width 11 height 11
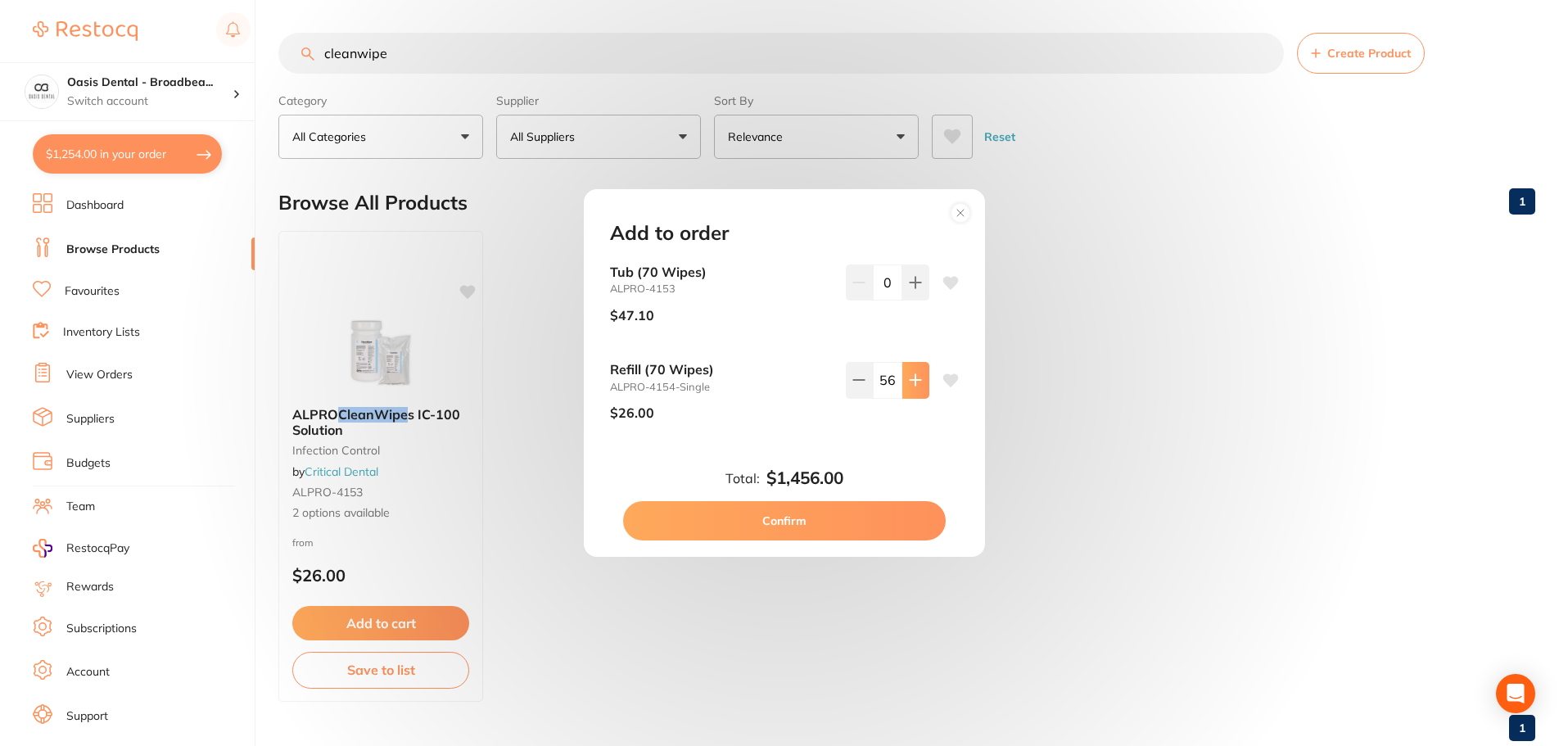
click at [911, 381] on icon at bounding box center [915, 381] width 11 height 11
type input "60"
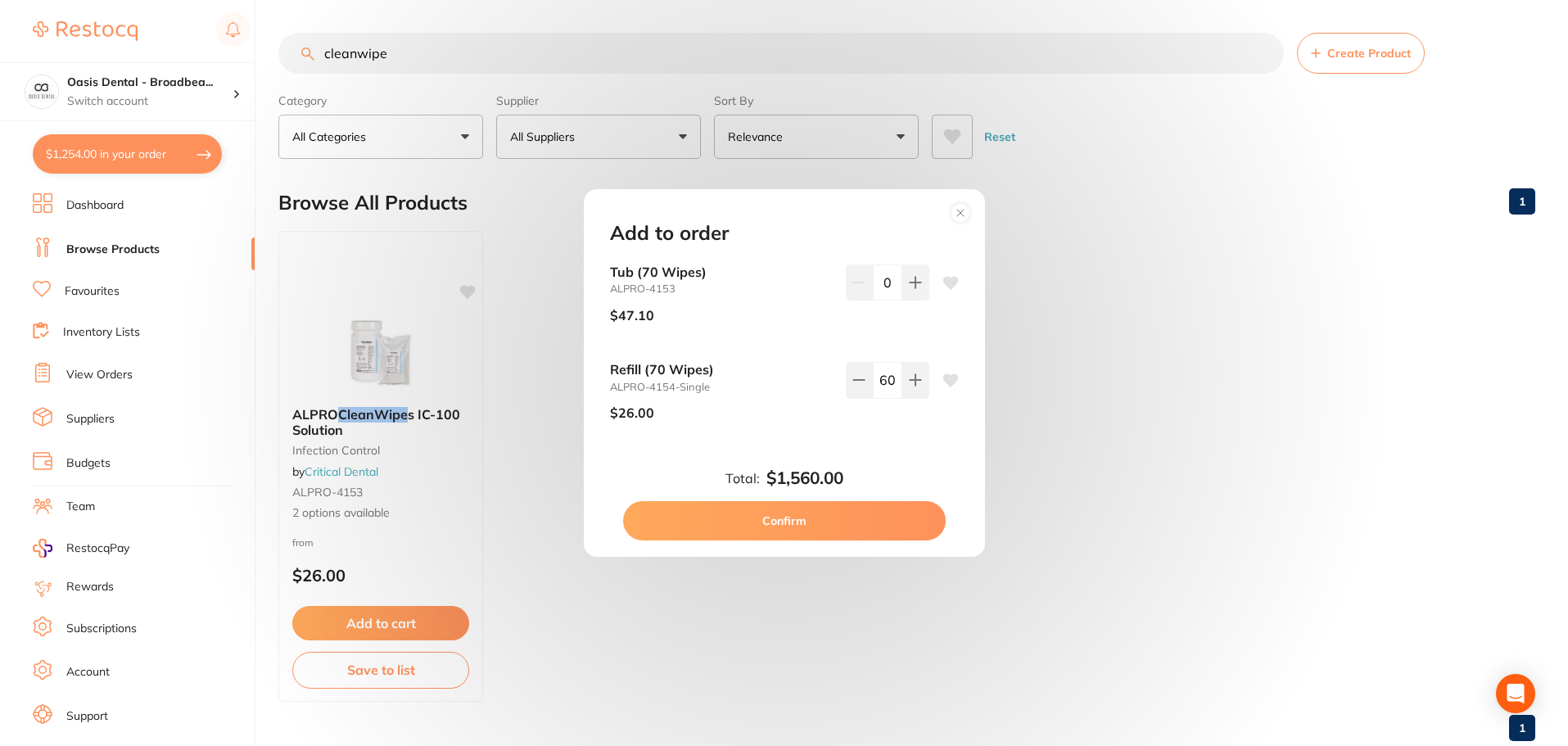
click at [854, 512] on button "Confirm" at bounding box center [784, 520] width 323 height 39
checkbox input "false"
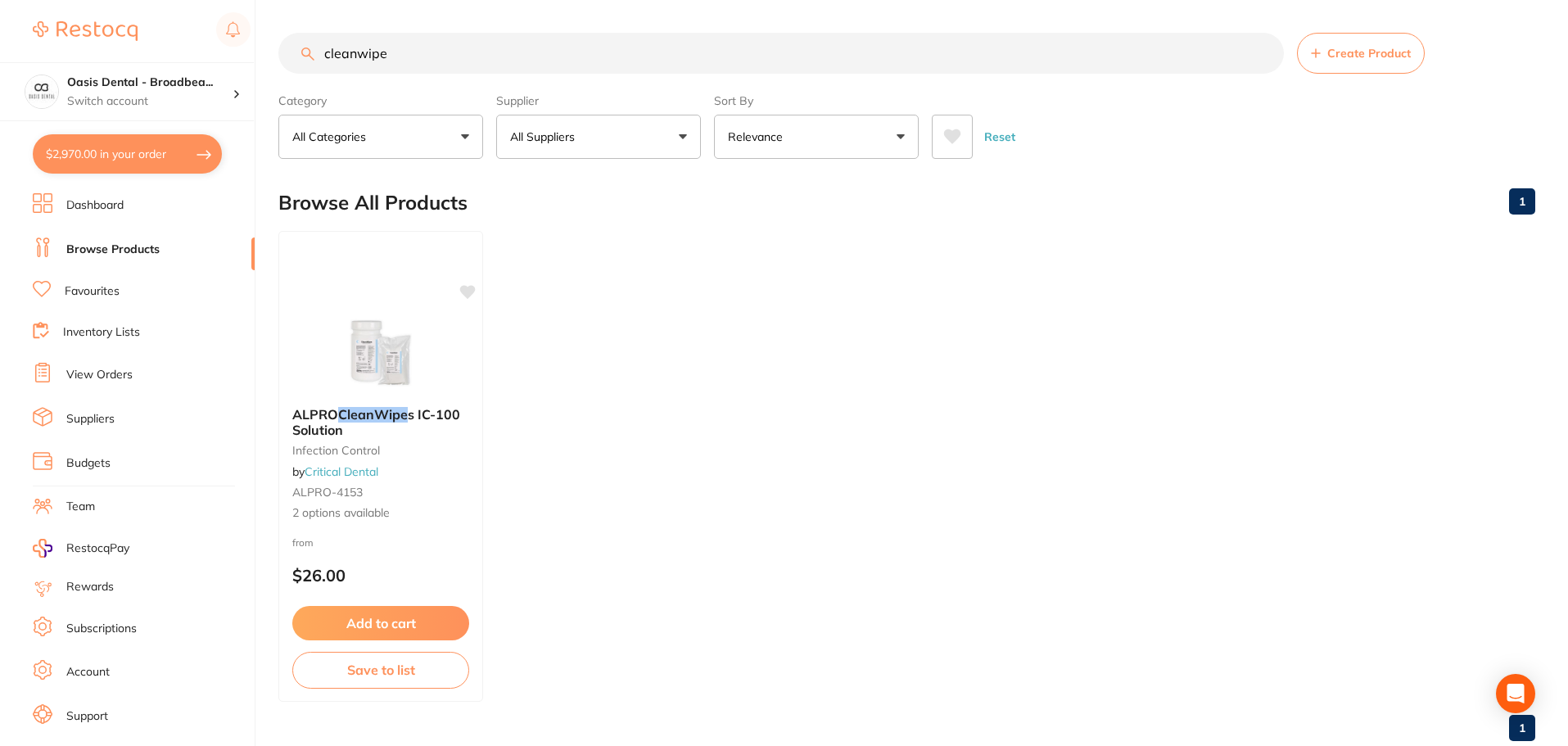
drag, startPoint x: 403, startPoint y: 60, endPoint x: 147, endPoint y: 31, distance: 257.6
click at [148, 31] on div "$2,970.00 Oasis Dental - Broadbea... Switch account Oasis Dental - Broadbeach $…" at bounding box center [784, 373] width 1568 height 746
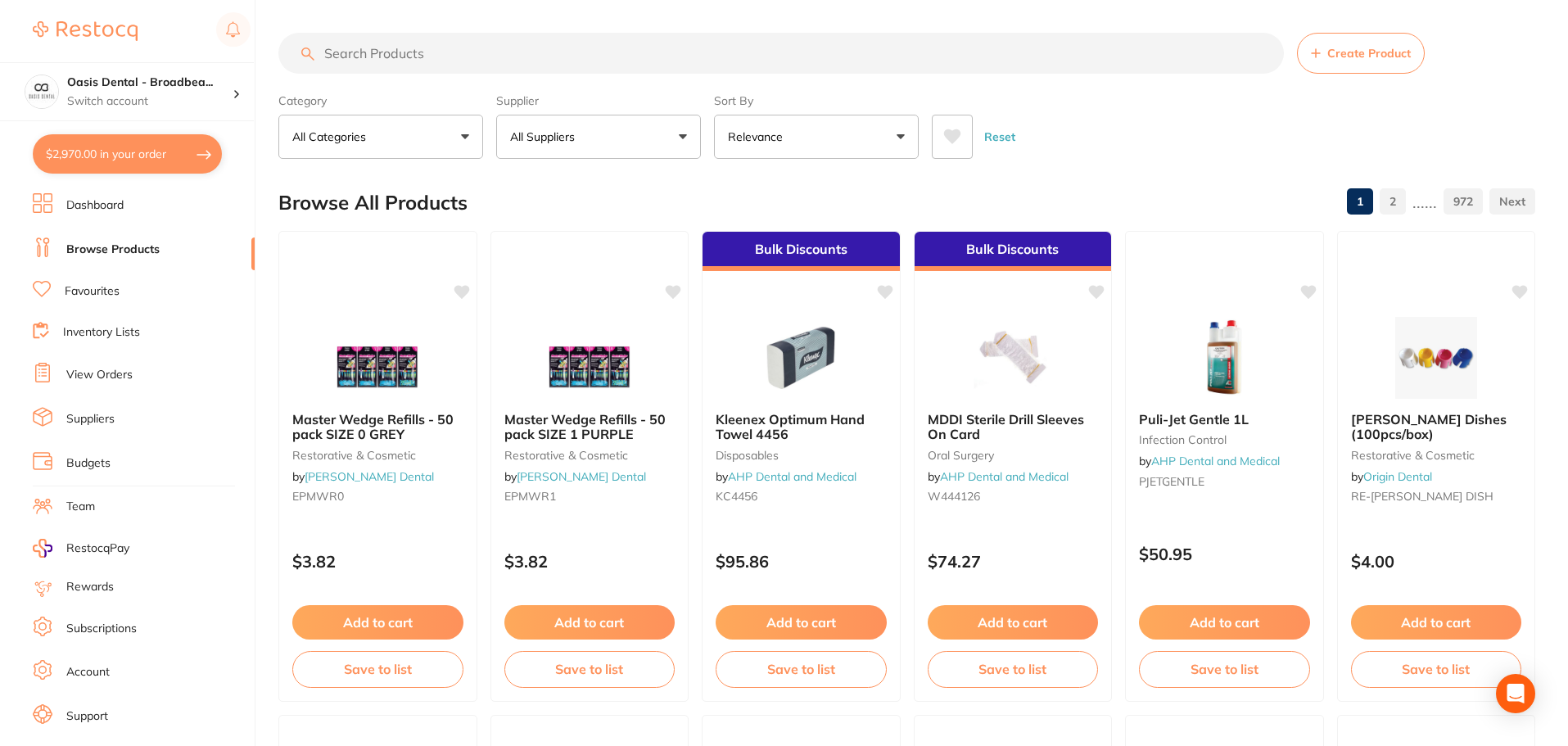
type input "S"
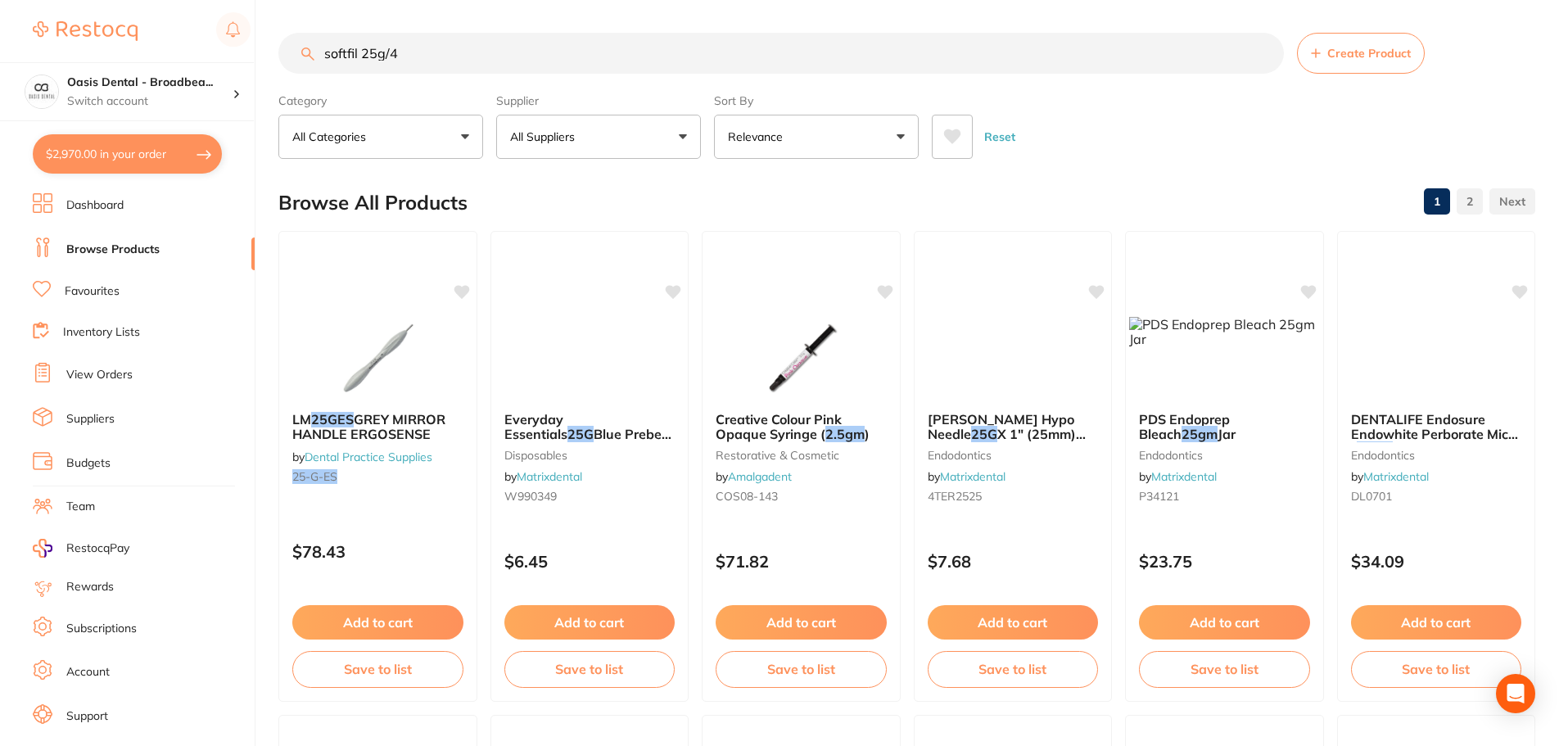
type input "softfil 25g/40"
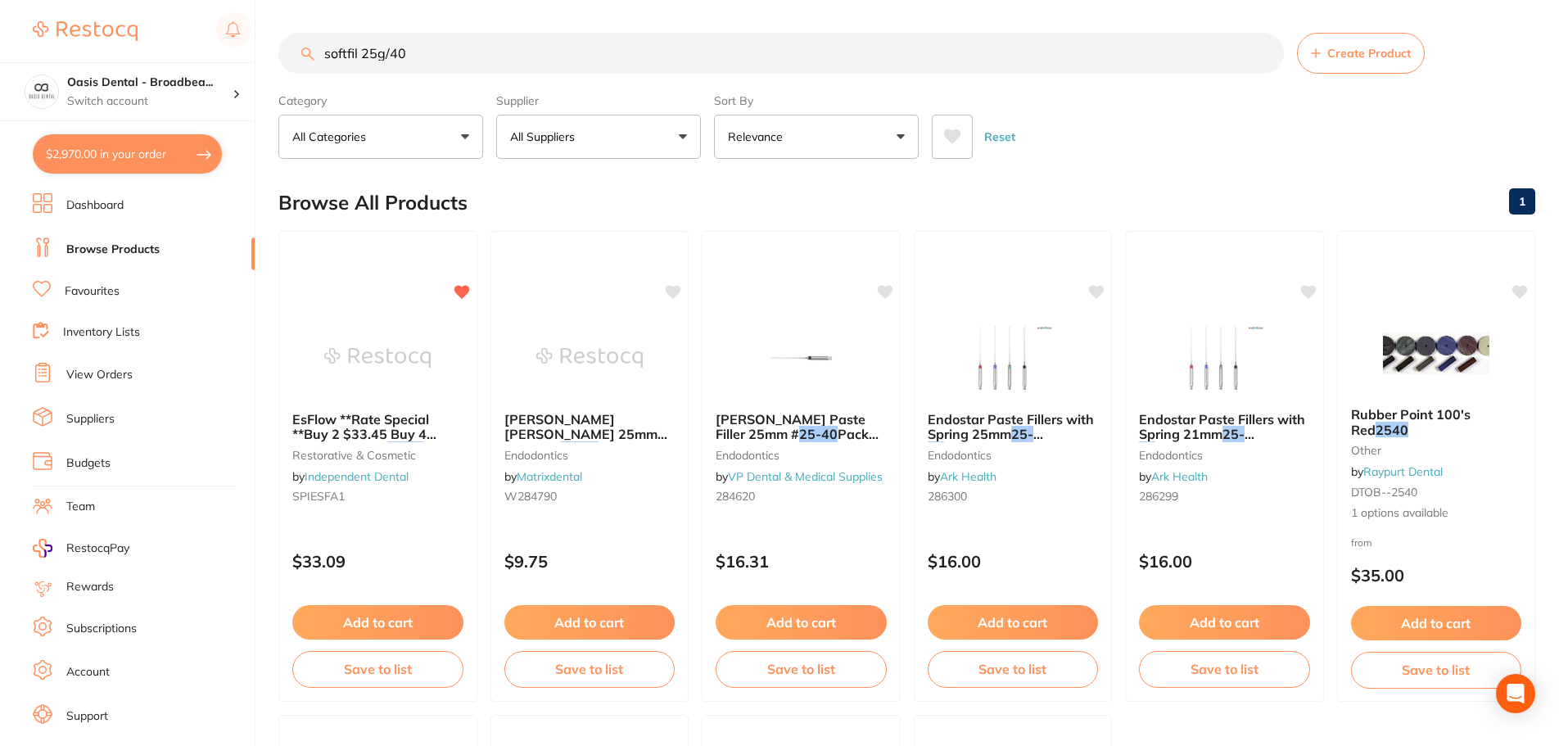
drag, startPoint x: 510, startPoint y: 53, endPoint x: 144, endPoint y: 48, distance: 366.0
click at [144, 48] on div "$2,970.00 Oasis Dental - Broadbea... Switch account Oasis Dental - Broadbeach $…" at bounding box center [784, 373] width 1568 height 746
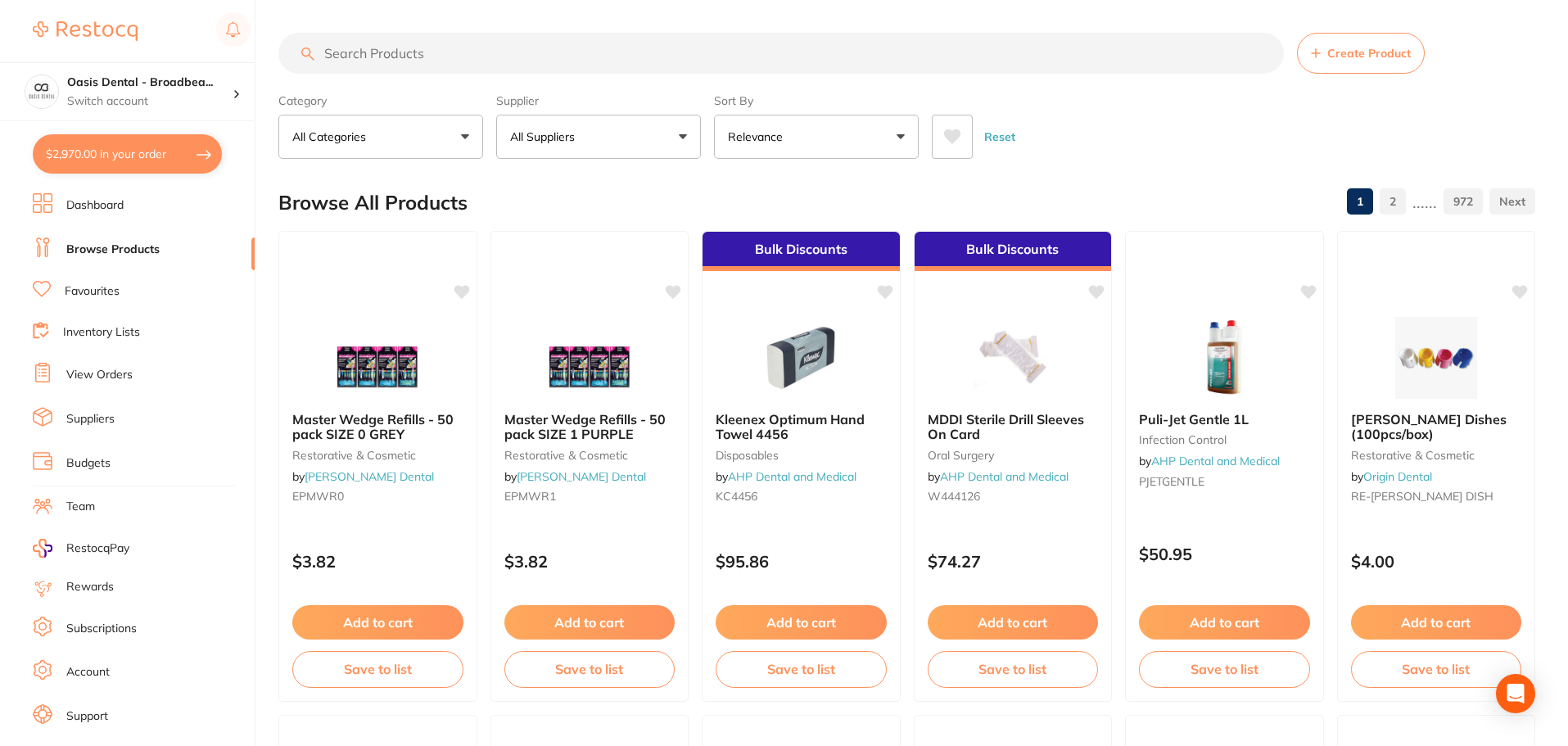
click at [518, 54] on input "search" at bounding box center [781, 52] width 1006 height 41
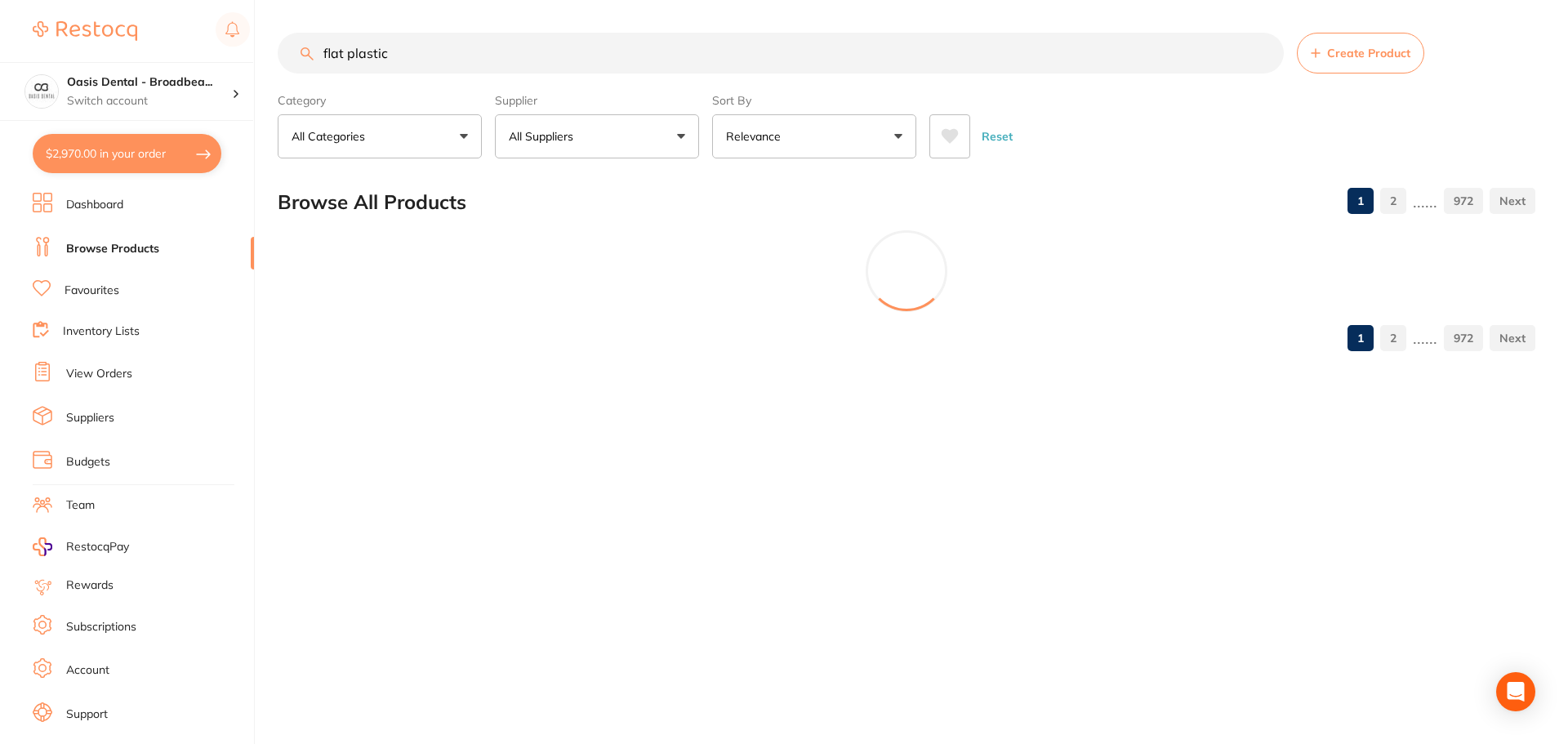
type input "flat plastic"
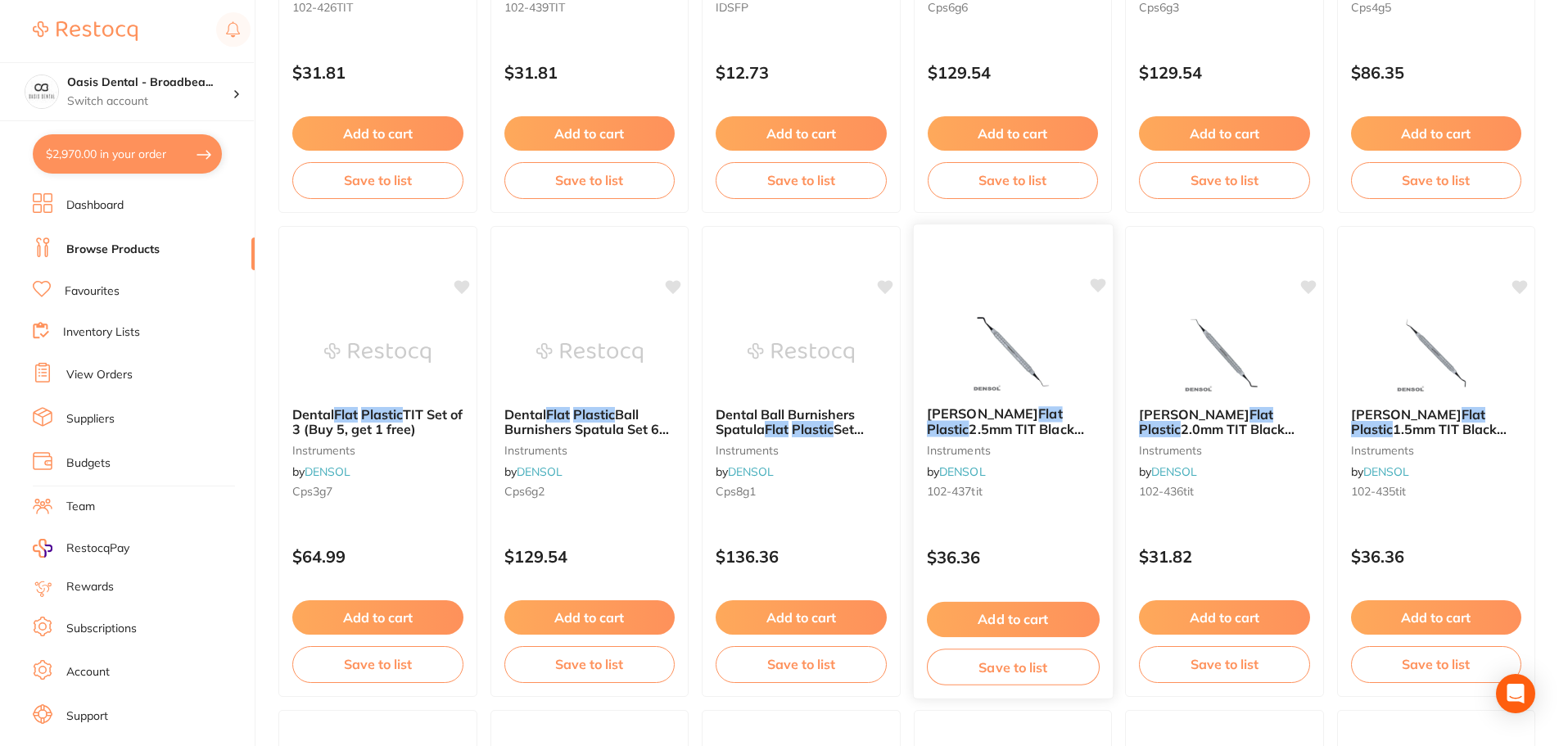
scroll to position [491, 0]
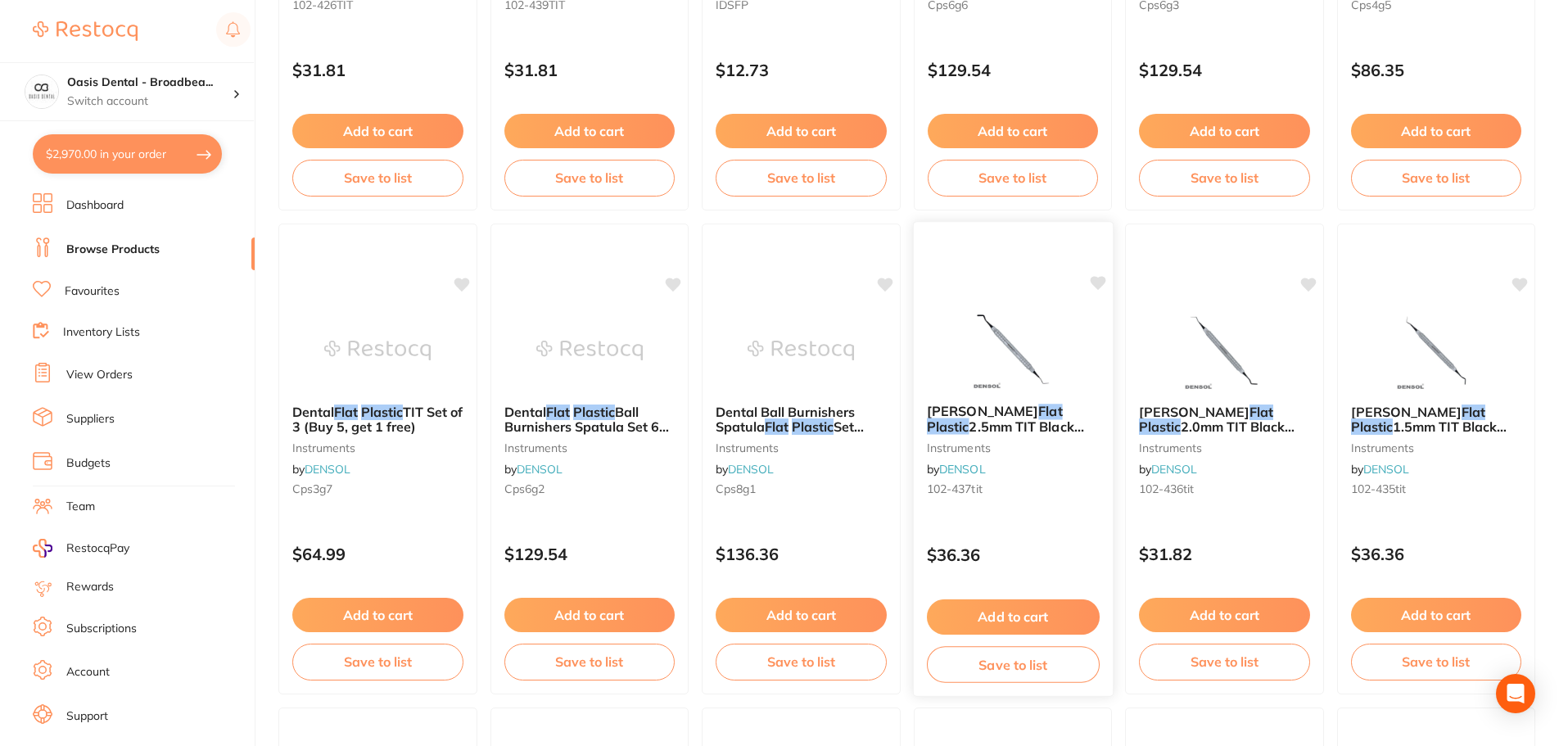
click at [1010, 328] on img at bounding box center [1012, 348] width 108 height 82
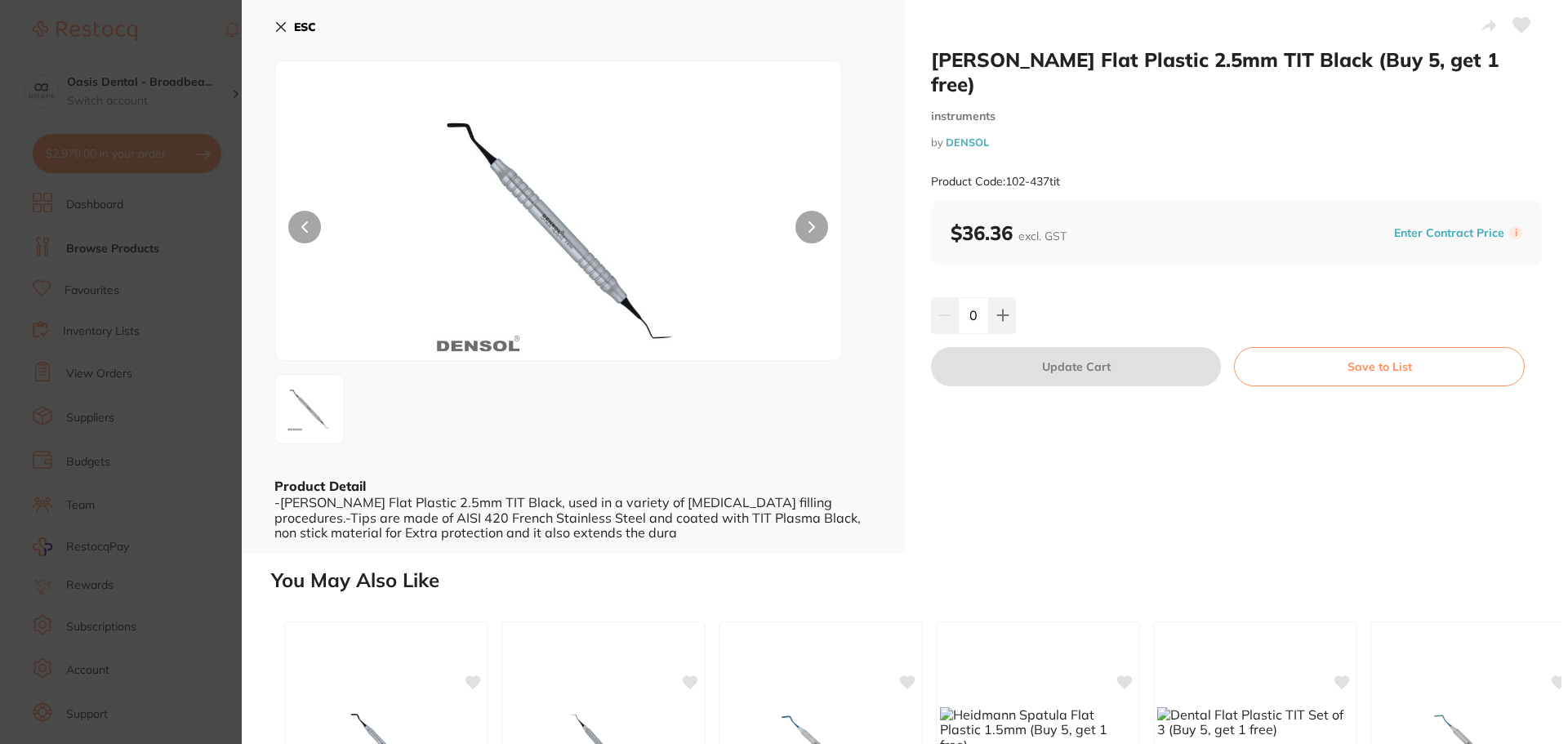
click at [811, 233] on button at bounding box center [812, 227] width 32 height 32
click at [286, 21] on icon at bounding box center [280, 27] width 13 height 13
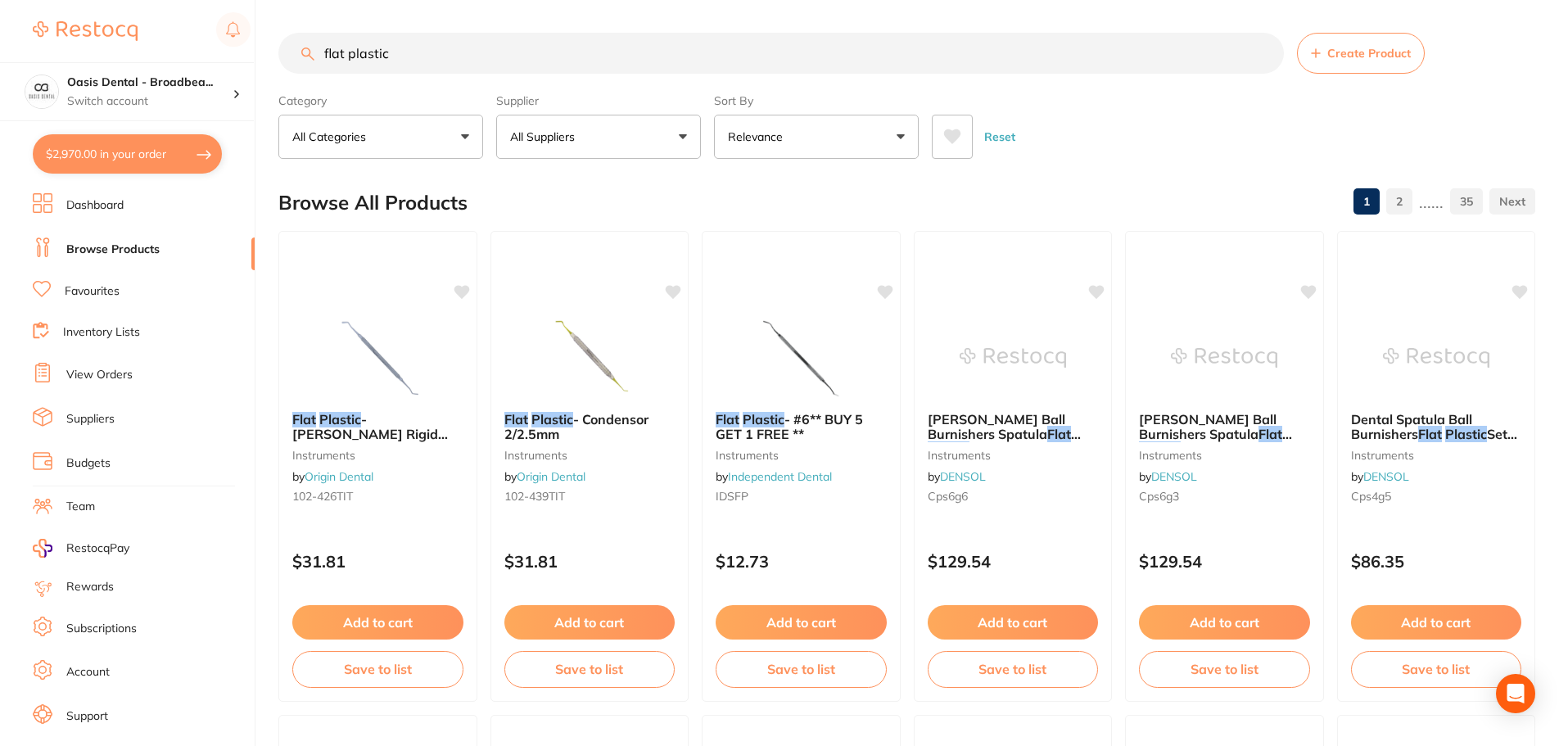
click at [689, 137] on button "All Suppliers" at bounding box center [599, 137] width 204 height 44
